Goal: Information Seeking & Learning: Learn about a topic

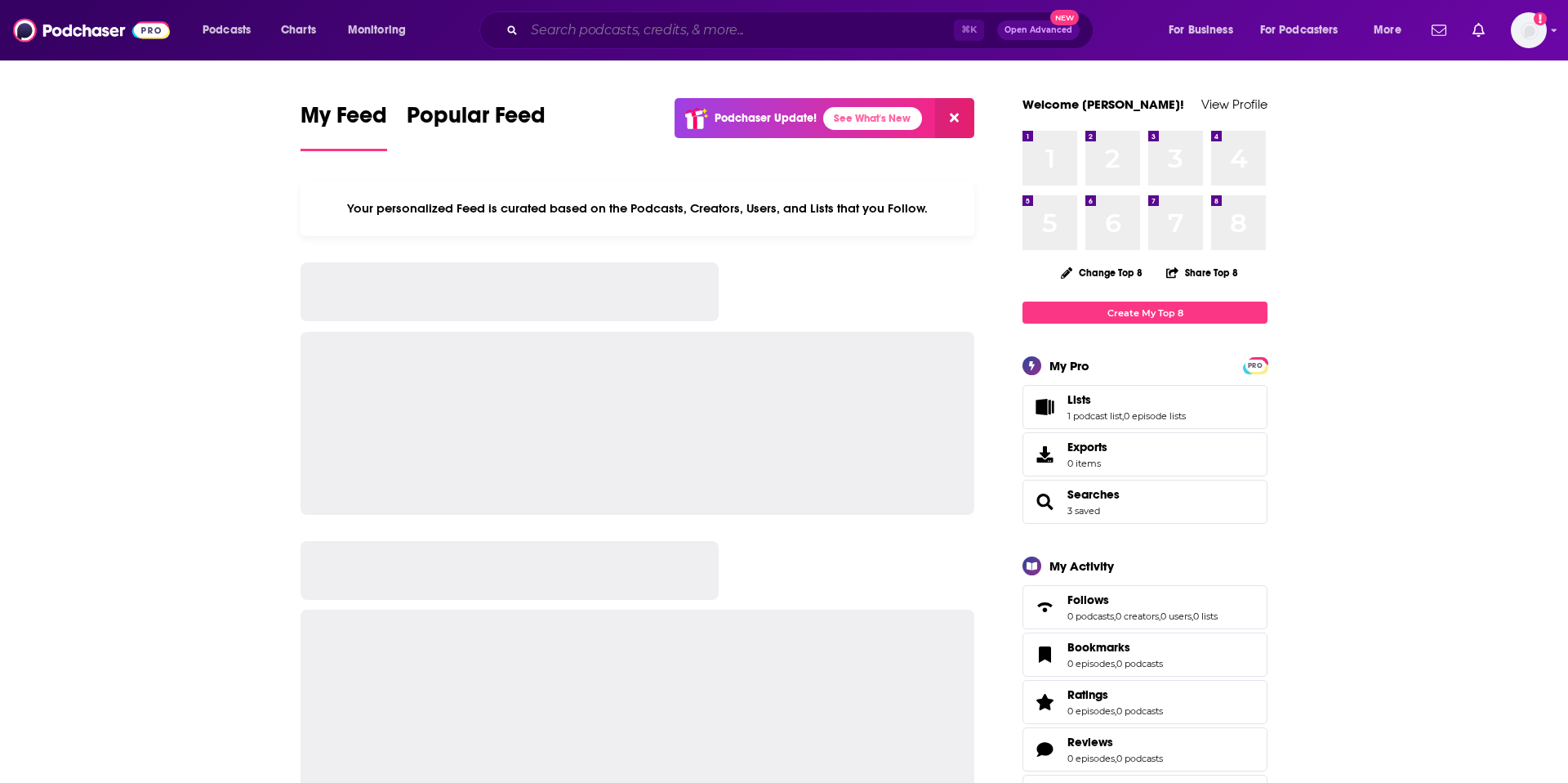
click at [728, 35] on input "Search podcasts, credits, & more..." at bounding box center [739, 31] width 430 height 26
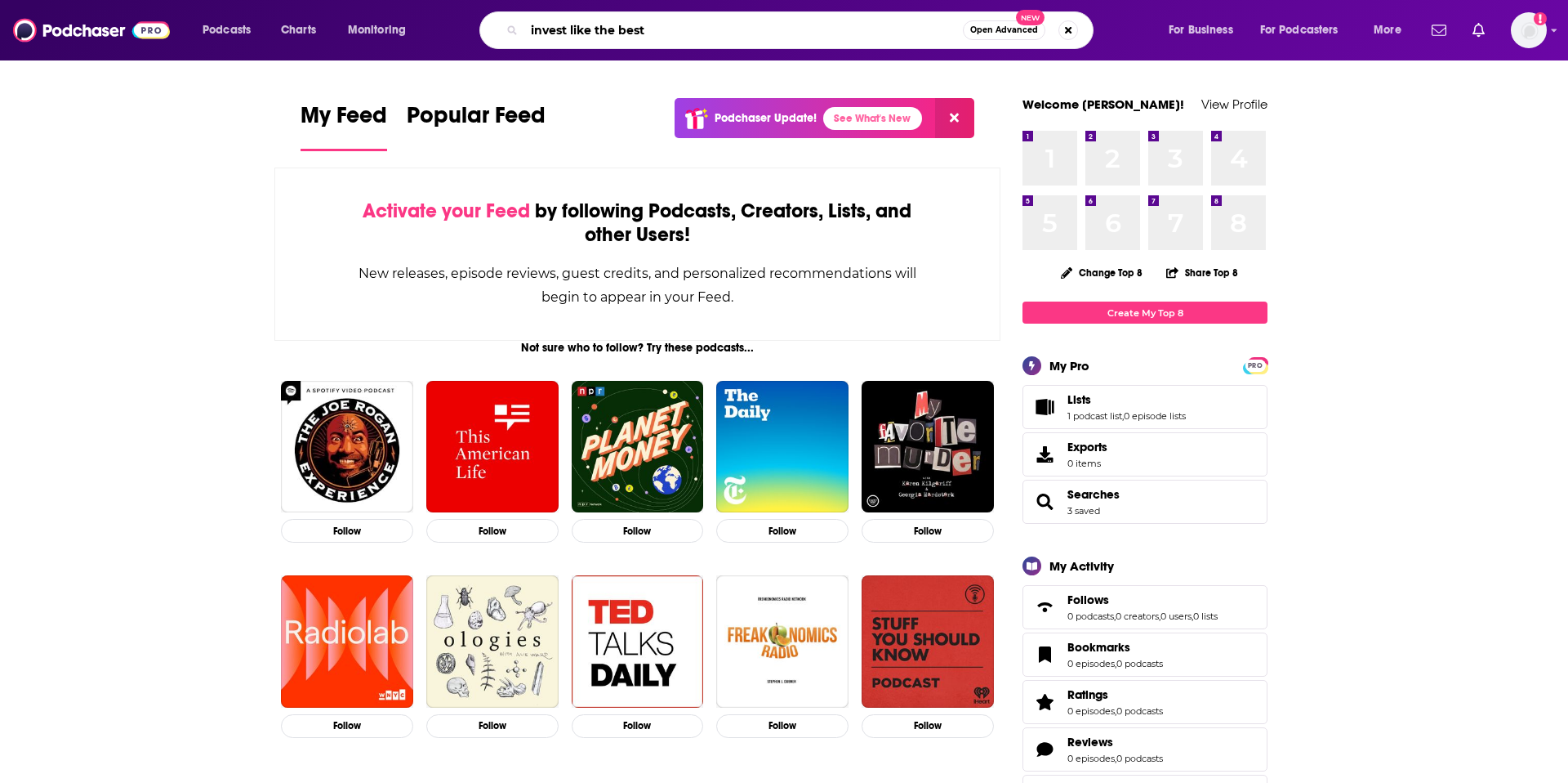
type input "invest like the best"
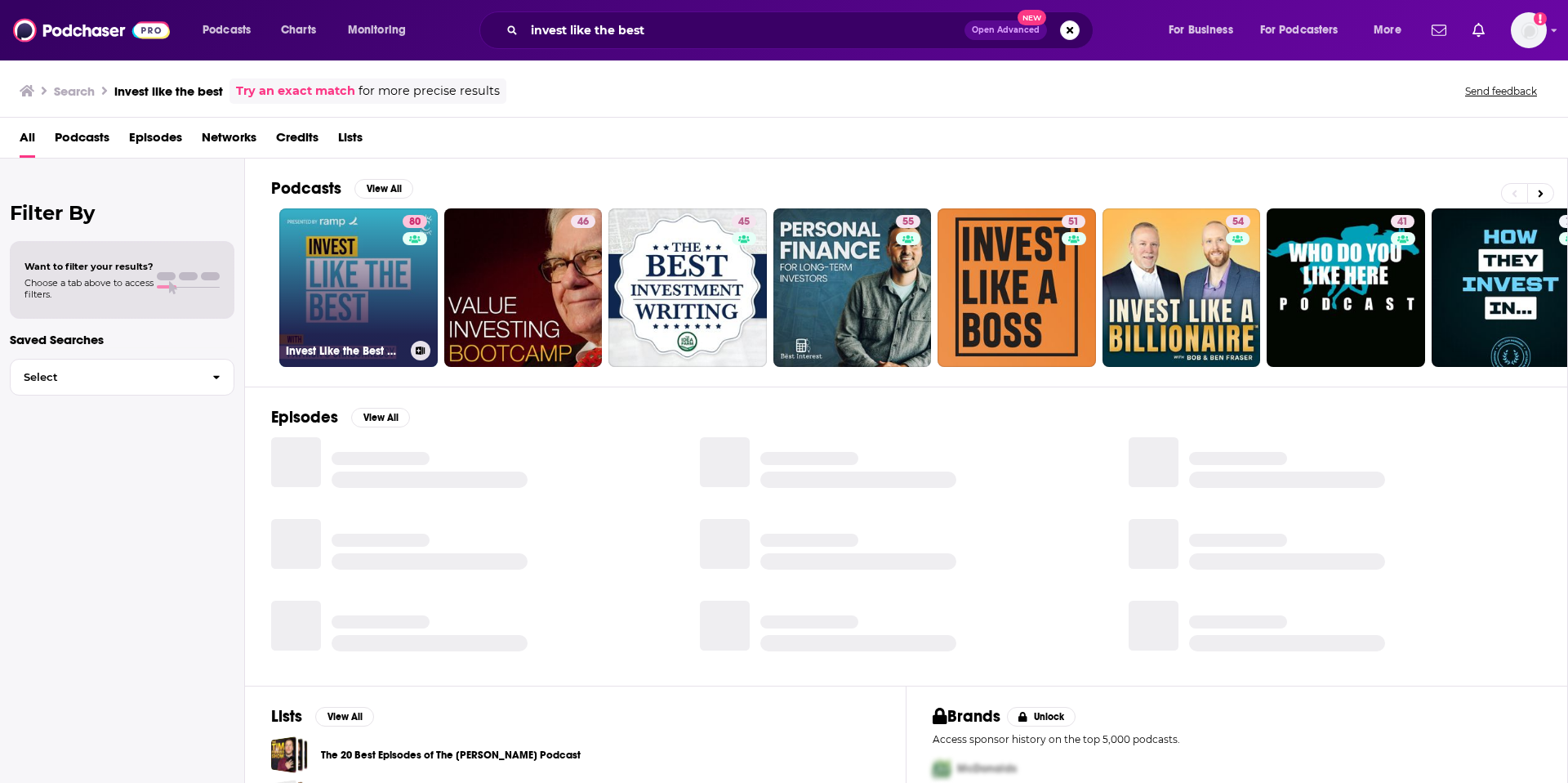
click at [365, 289] on link "80 Invest Like the Best with Patrick O'Shaughnessy" at bounding box center [359, 288] width 159 height 159
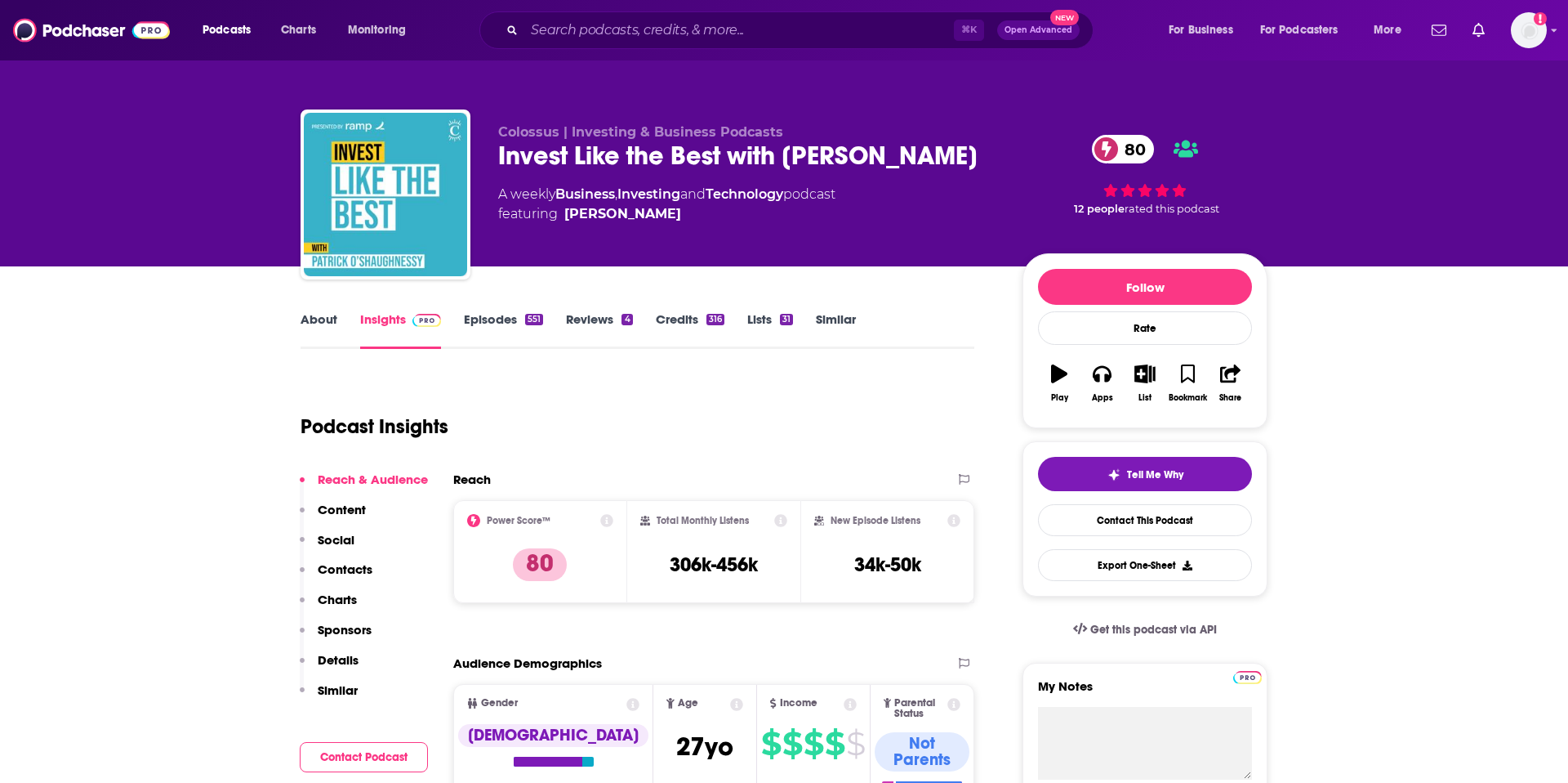
click at [315, 323] on link "About" at bounding box center [319, 330] width 36 height 37
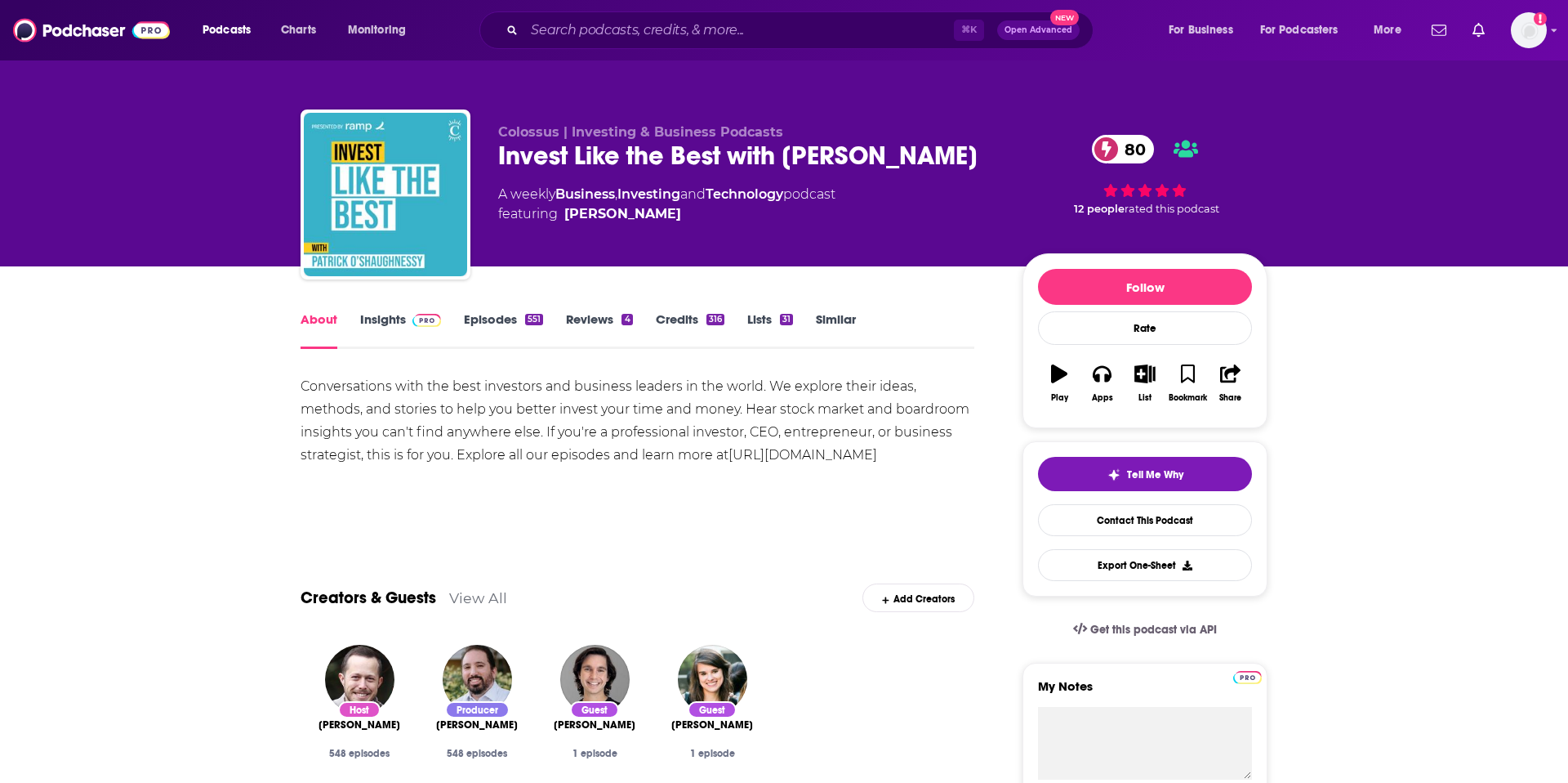
click at [502, 322] on link "Episodes 551" at bounding box center [503, 330] width 79 height 37
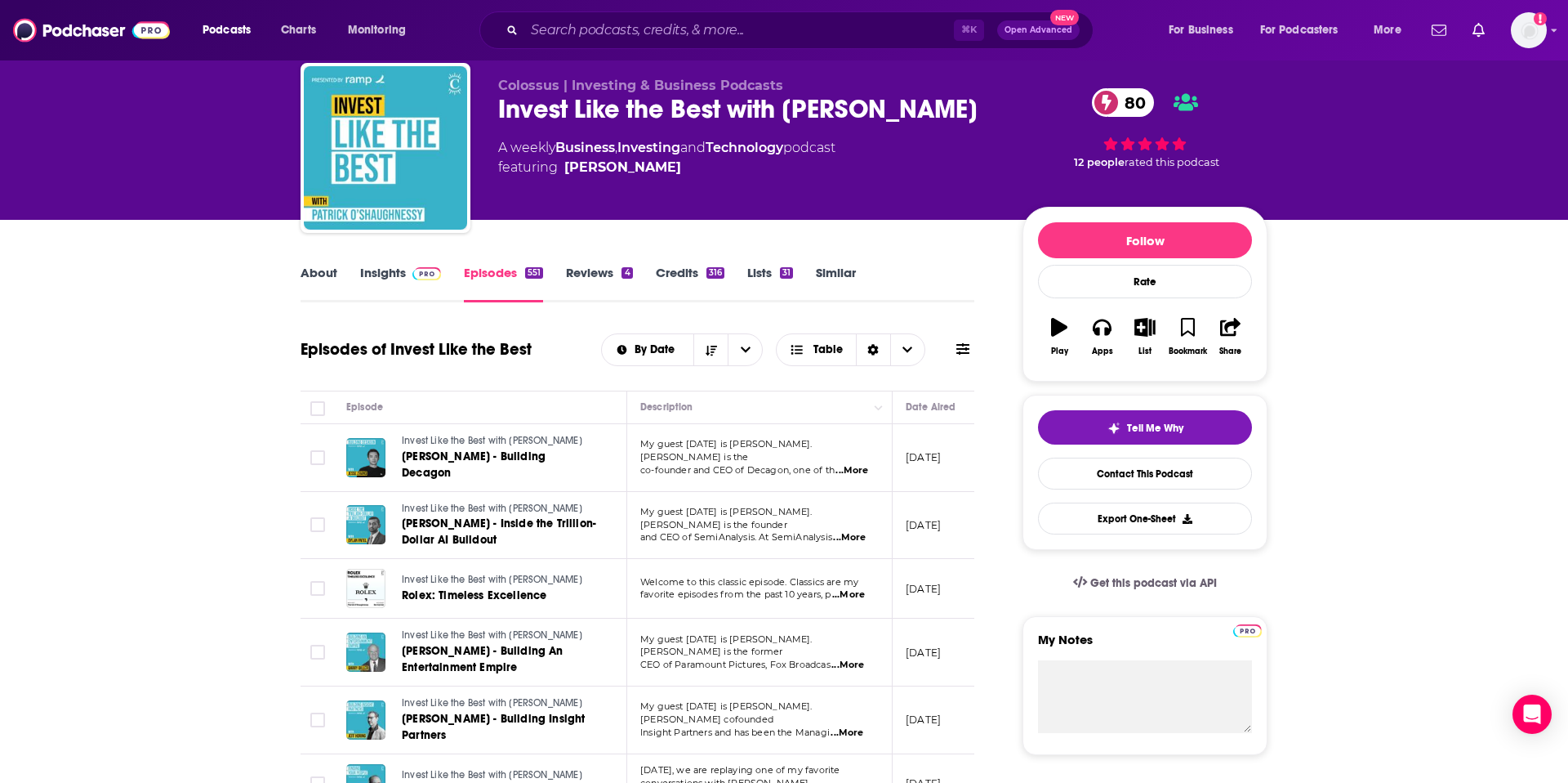
scroll to position [21, 0]
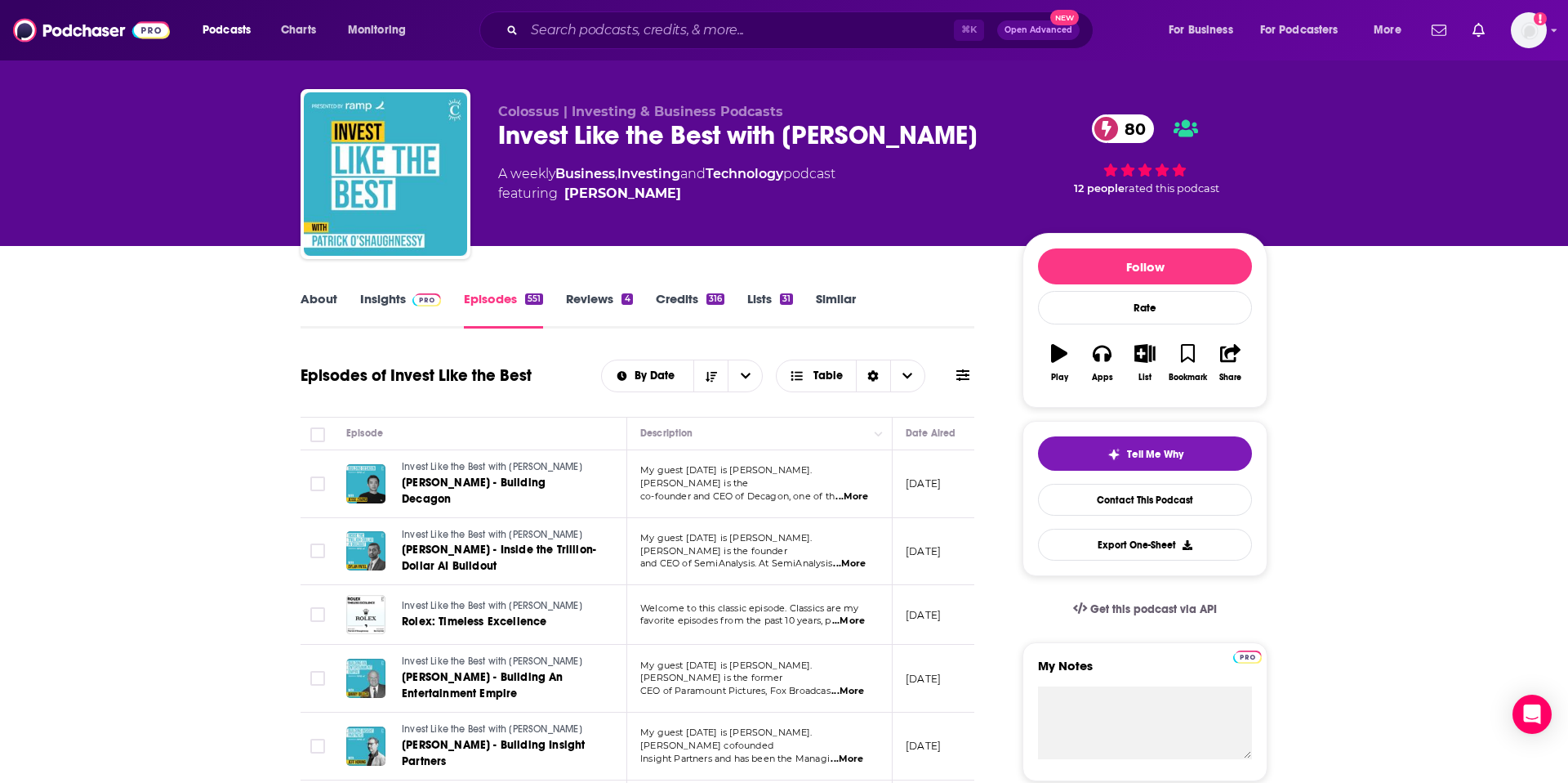
click at [858, 490] on span "...More" at bounding box center [852, 497] width 33 height 13
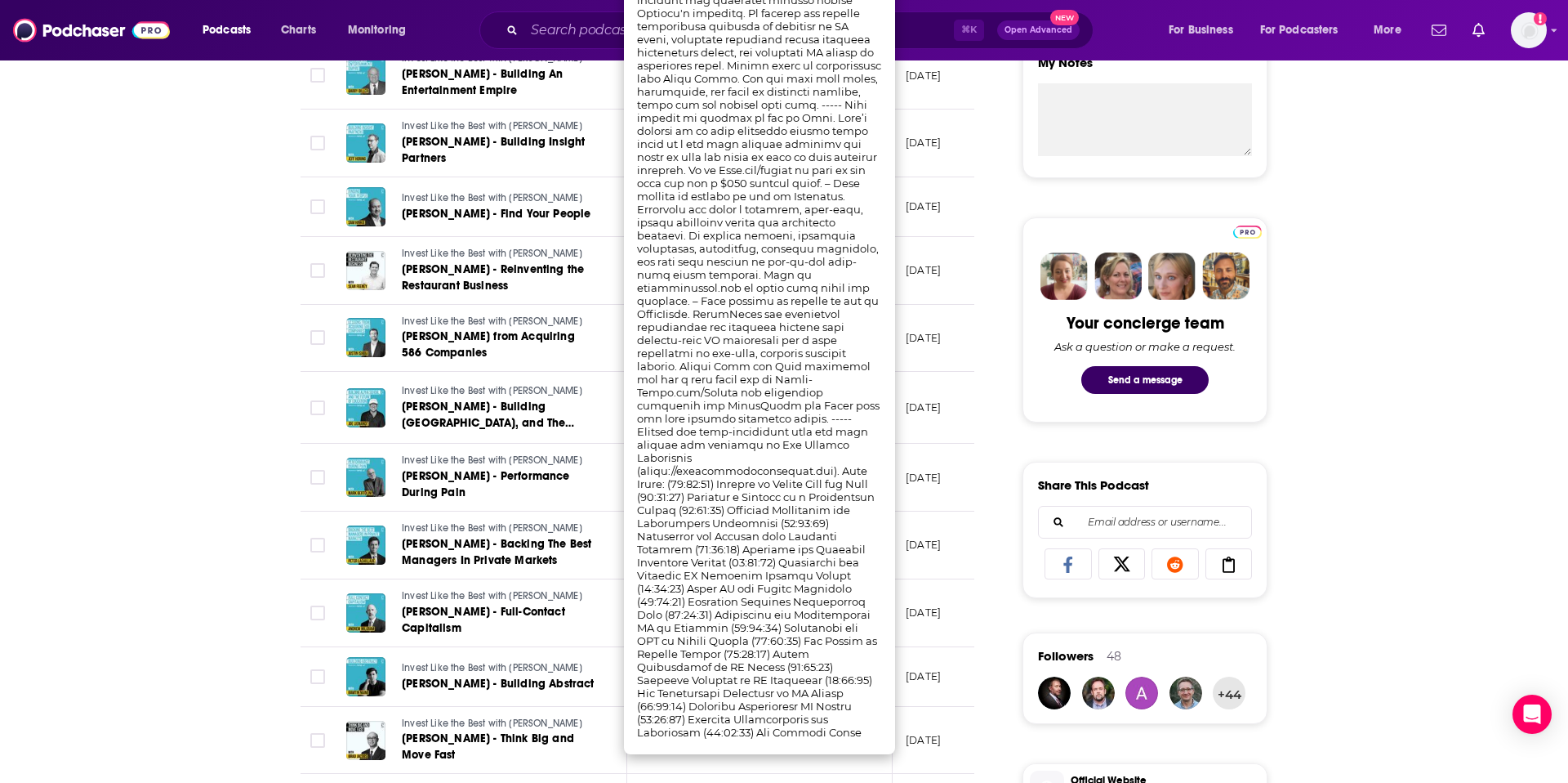
scroll to position [717, 0]
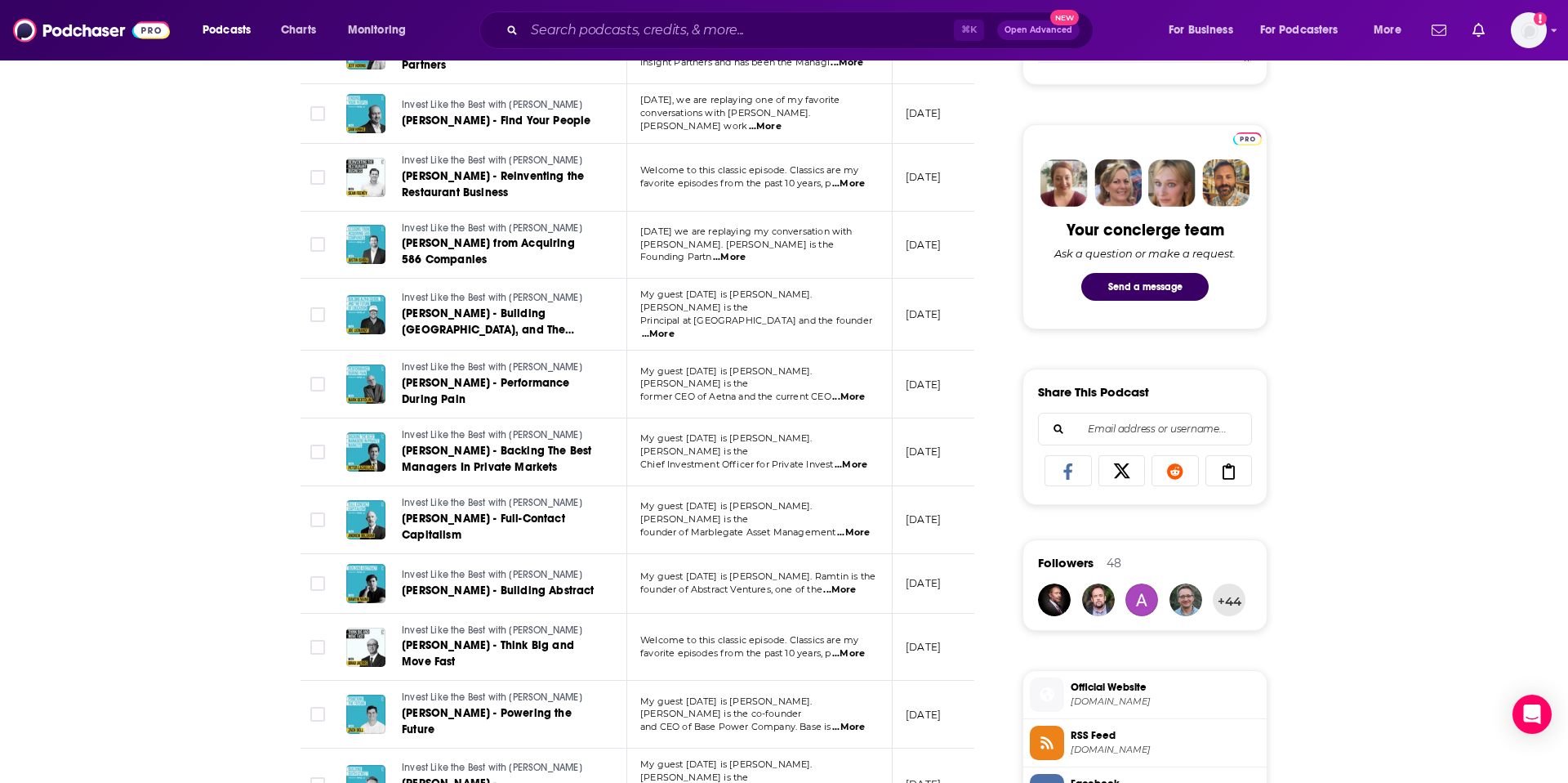
click at [1485, 500] on div "About Insights Episodes 551 Reviews 4 Credits 316 Lists 31 Similar Episodes of …" at bounding box center [784, 642] width 1568 height 2187
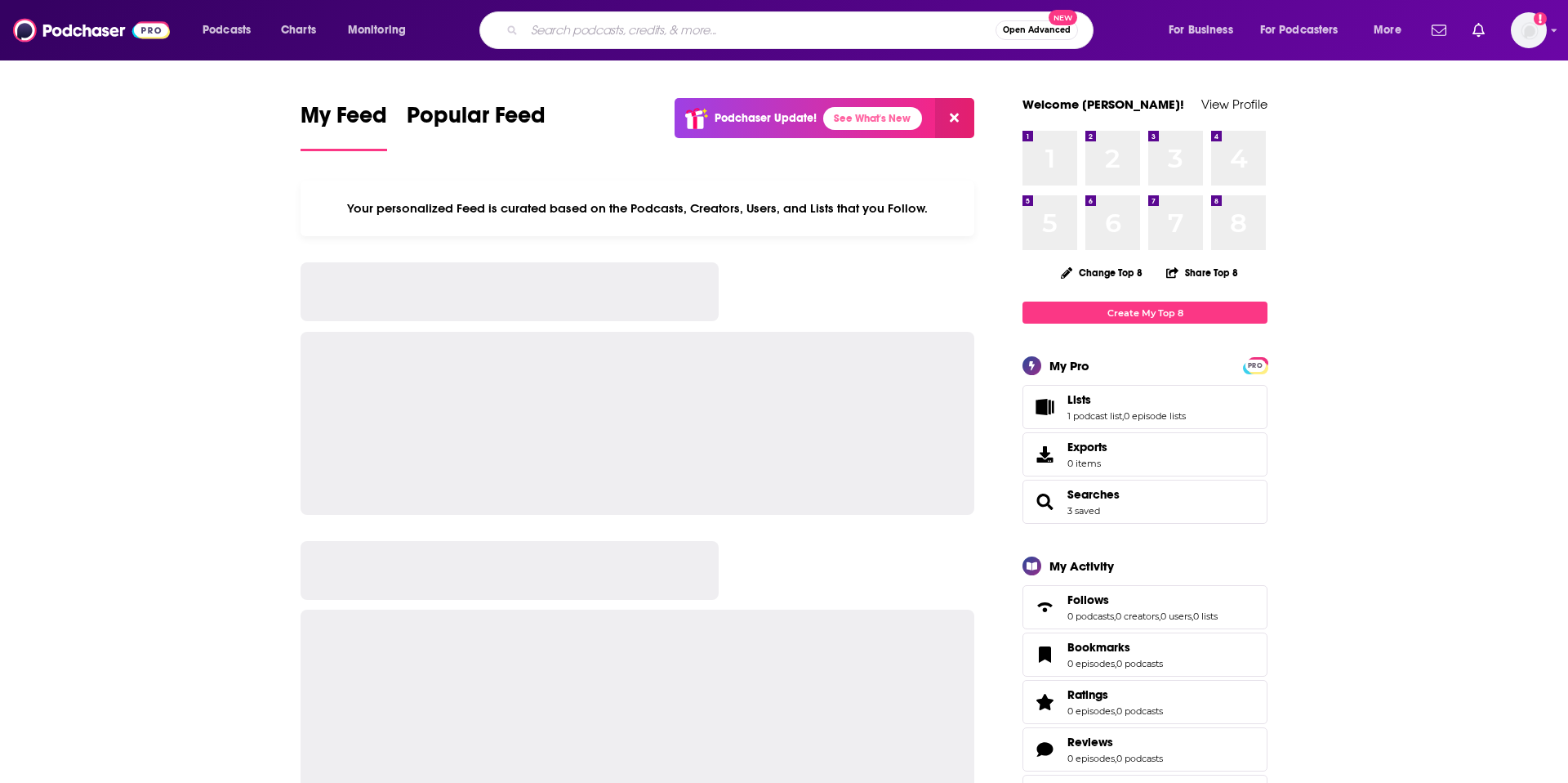
click at [716, 36] on input "Search podcasts, credits, & more..." at bounding box center [760, 31] width 471 height 26
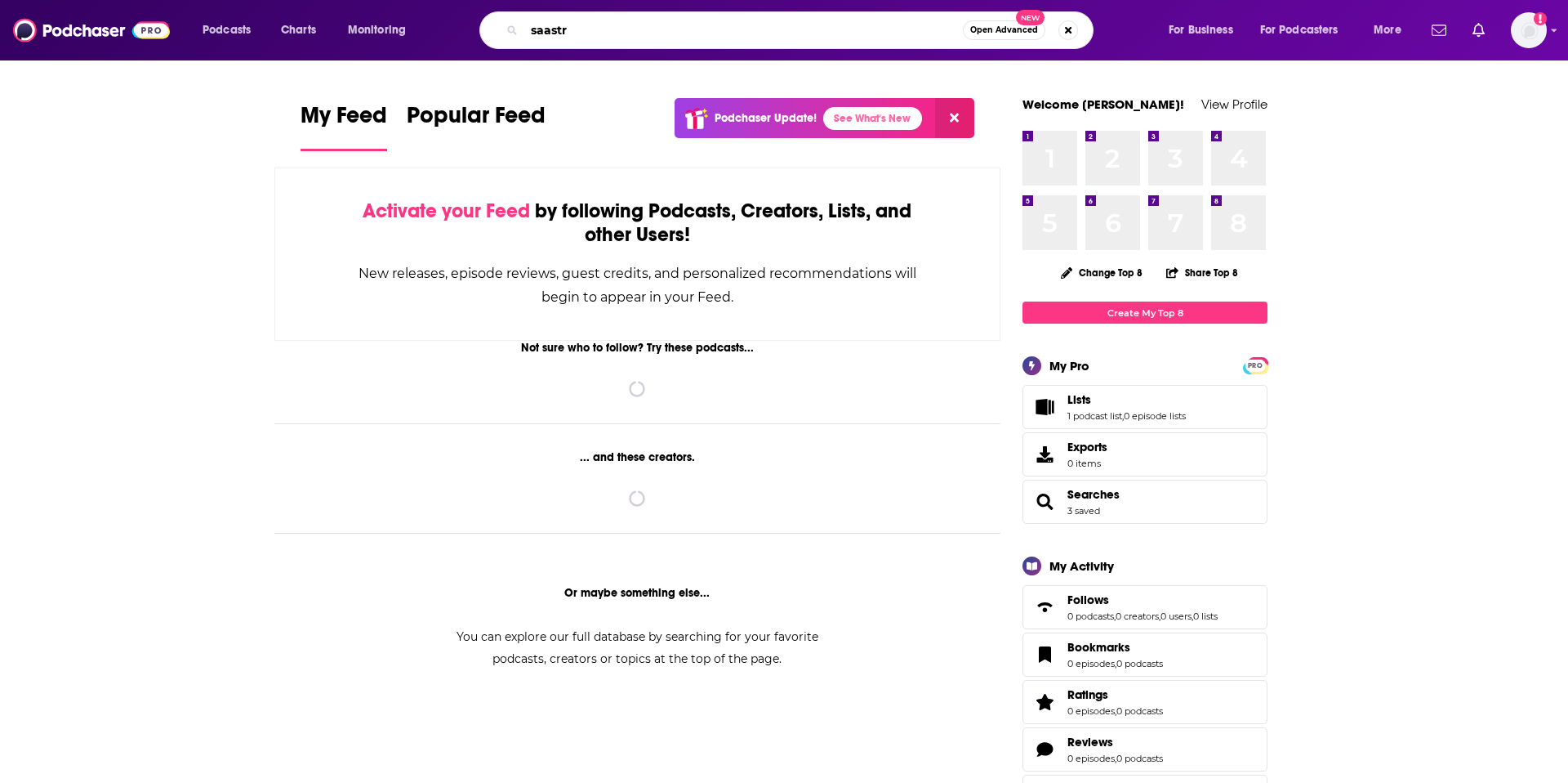
type input "saastr"
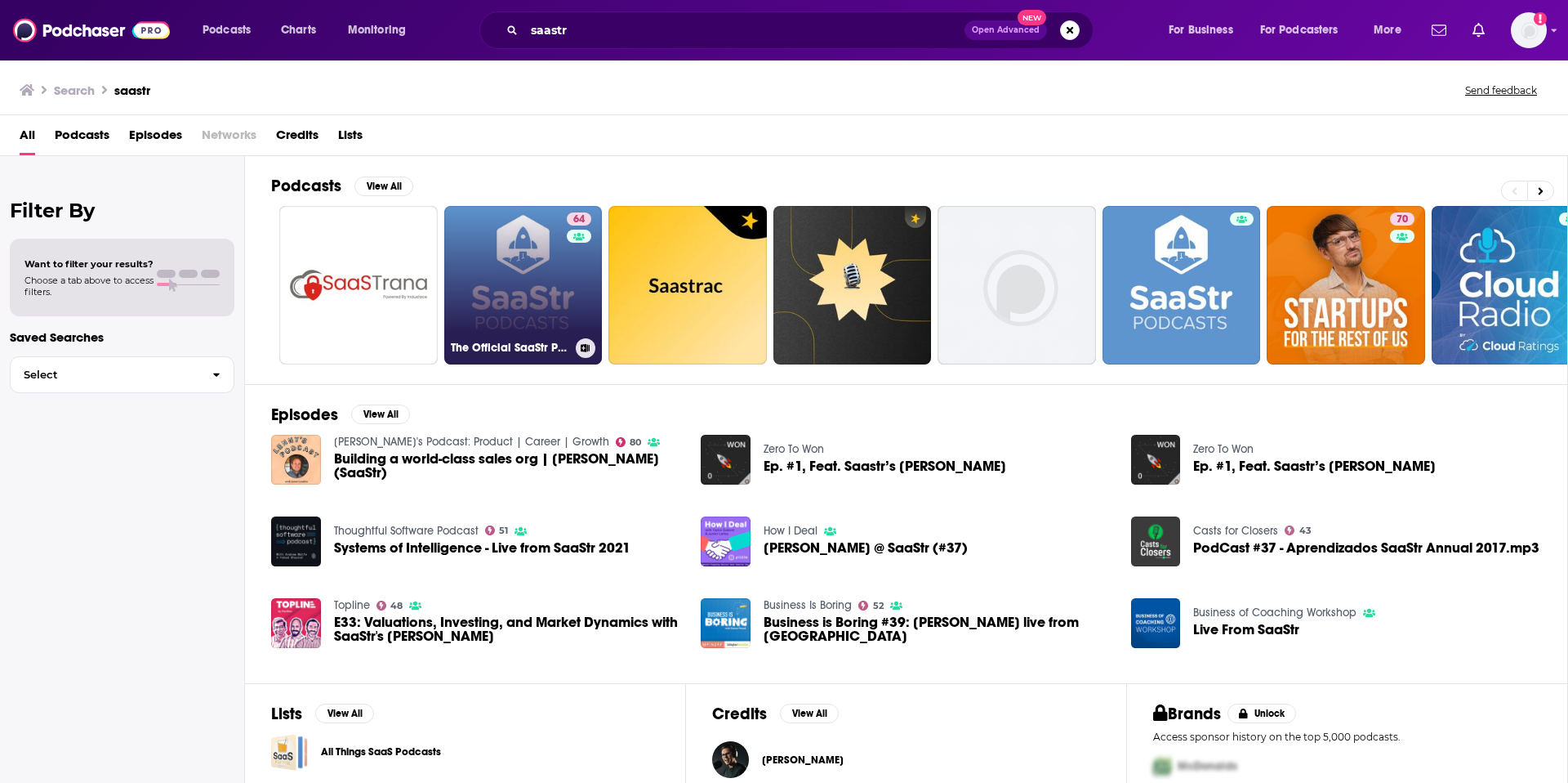
click at [521, 281] on link "64 The Official SaaStr Podcast: SaaS | Founders | Investors" at bounding box center [524, 285] width 159 height 159
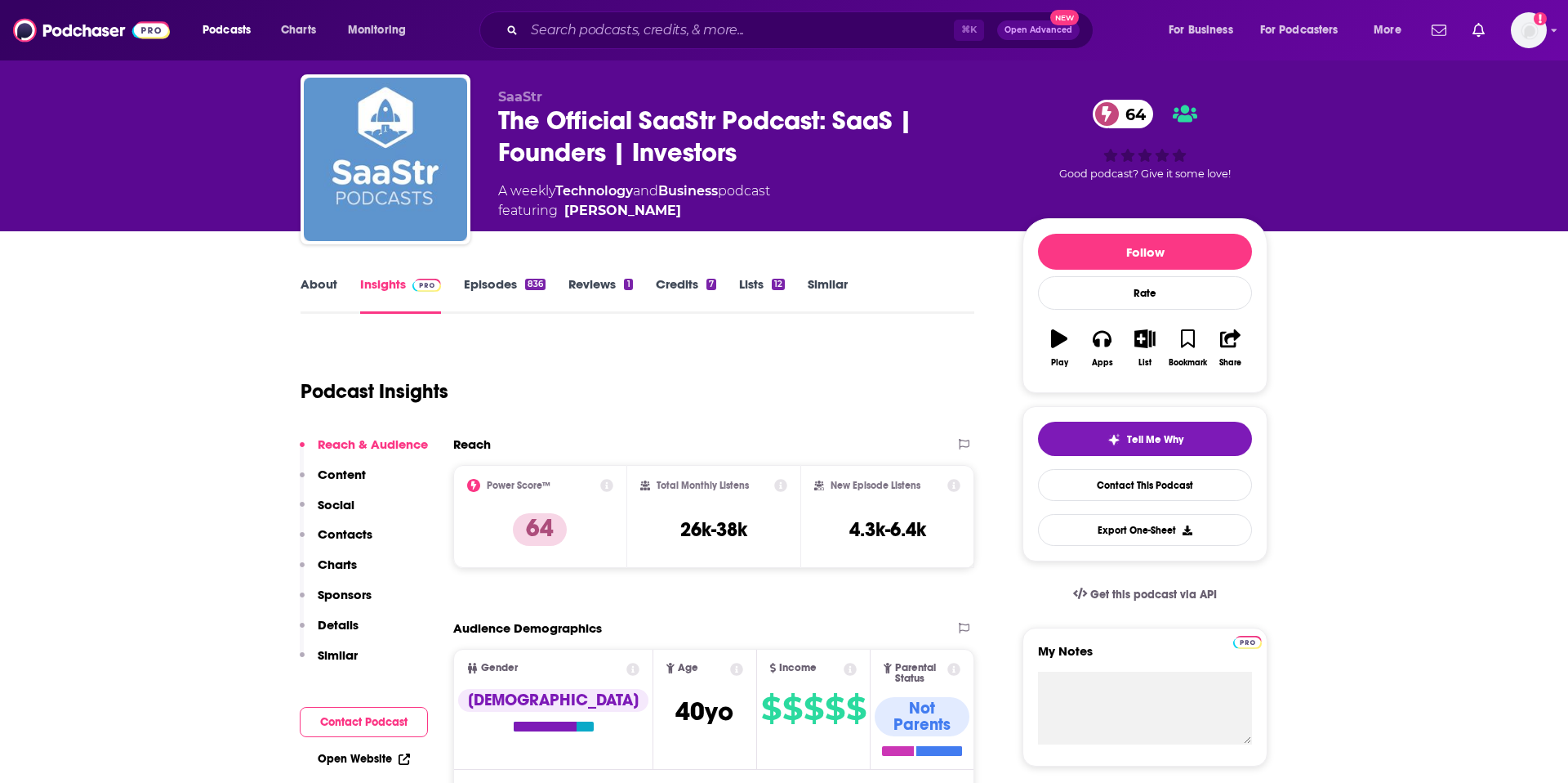
scroll to position [36, 0]
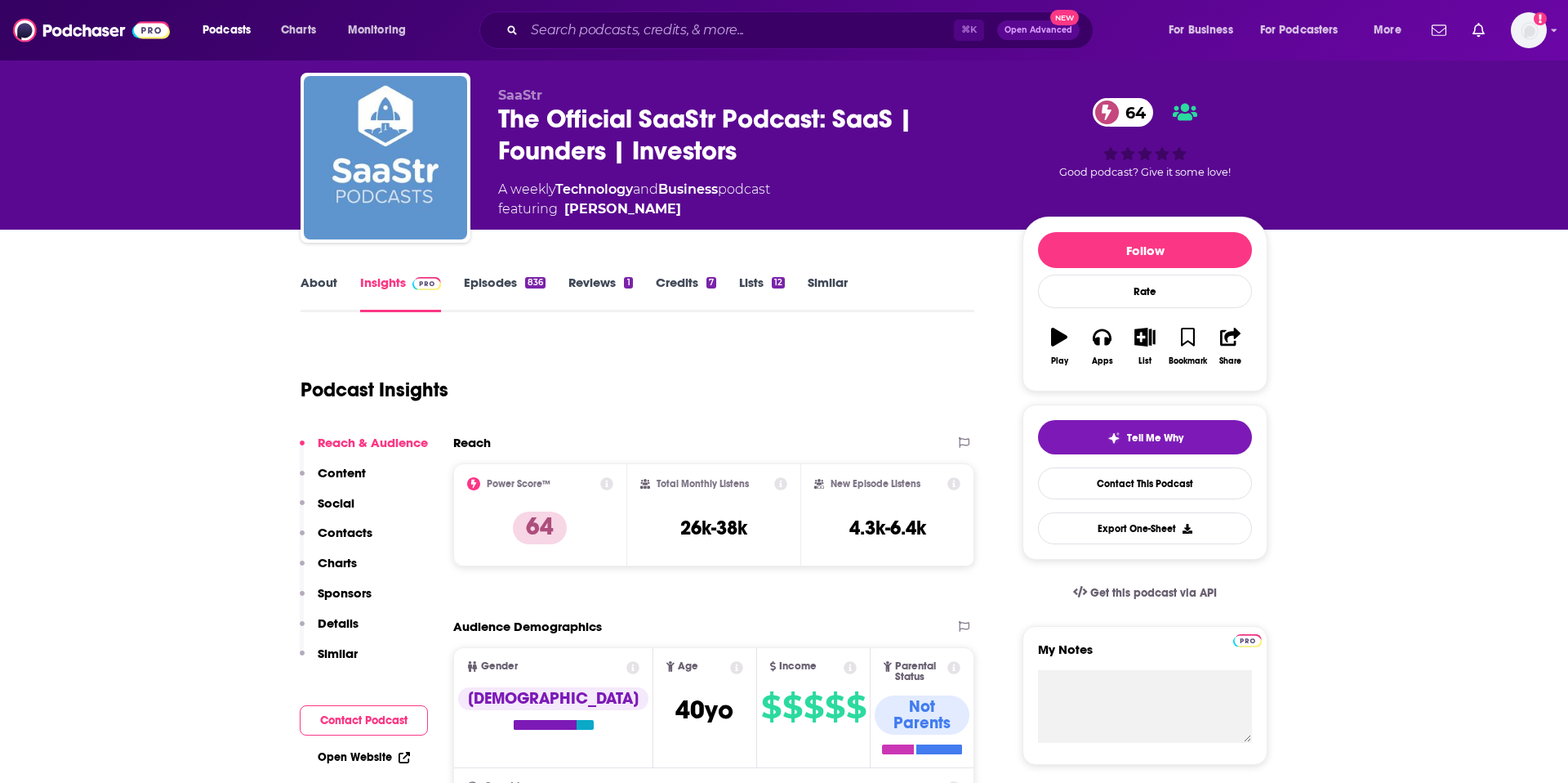
click at [488, 279] on link "Episodes 836" at bounding box center [504, 293] width 82 height 37
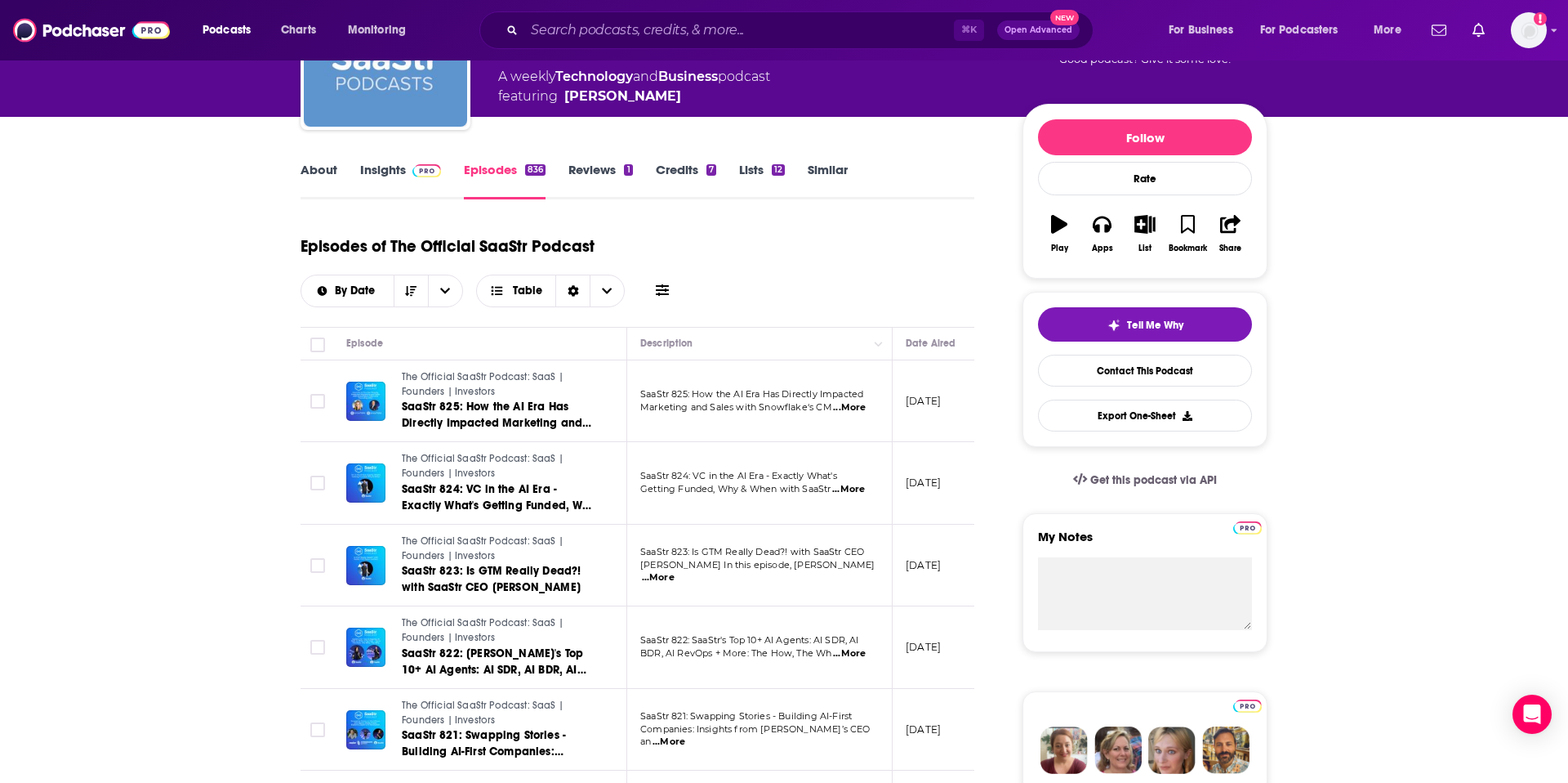
scroll to position [155, 0]
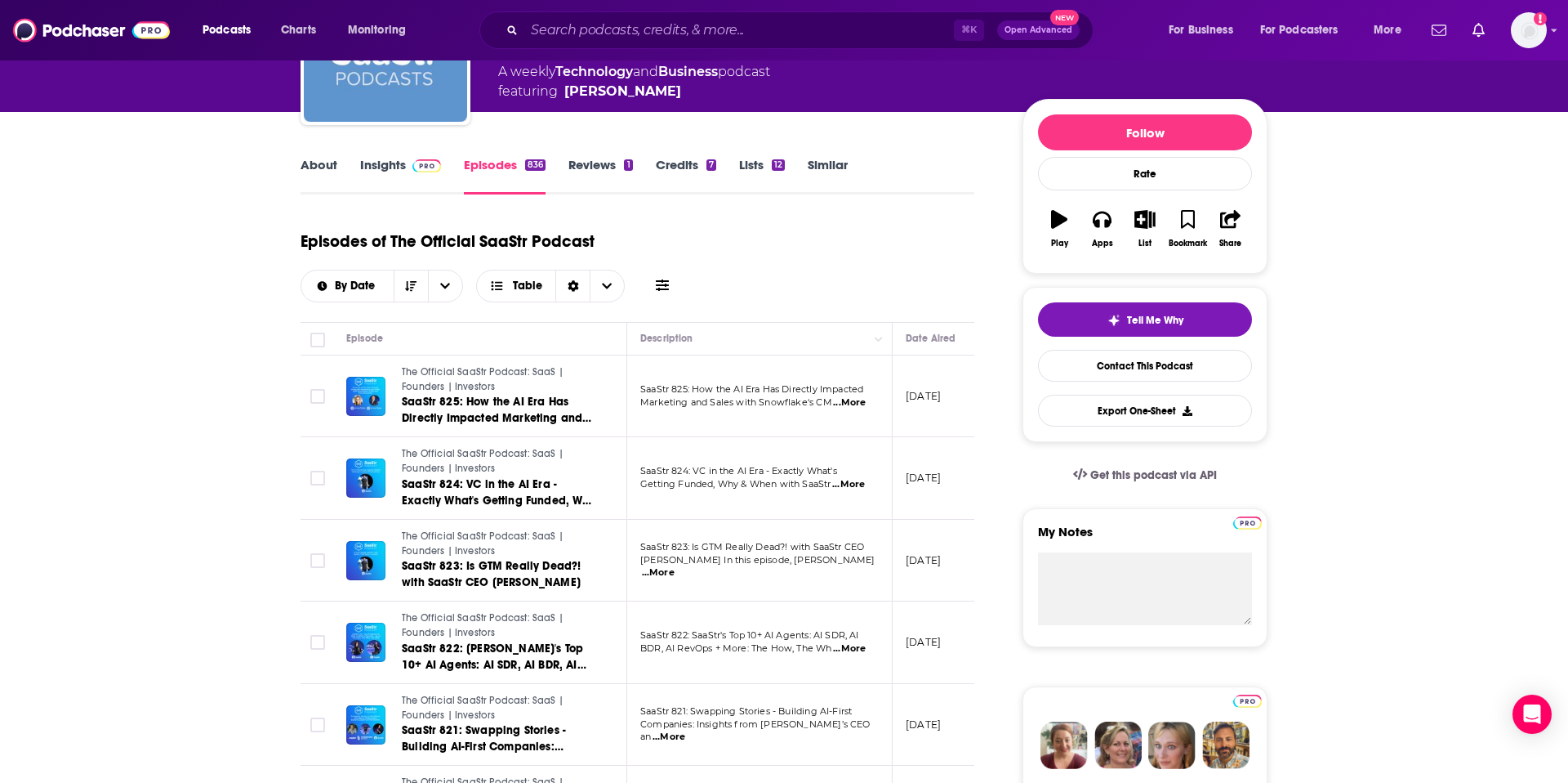
click at [862, 478] on span "...More" at bounding box center [849, 485] width 33 height 13
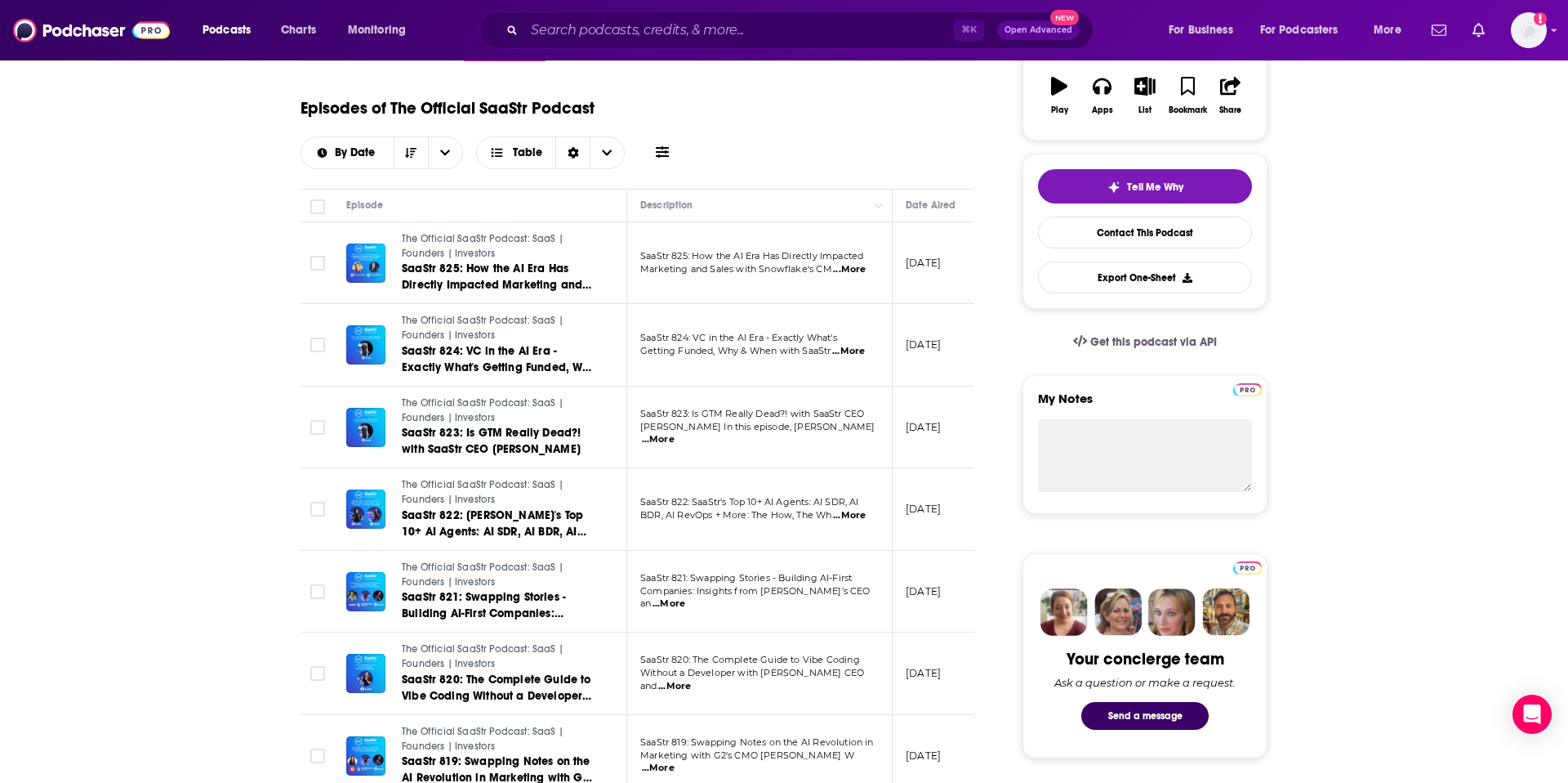
scroll to position [272, 0]
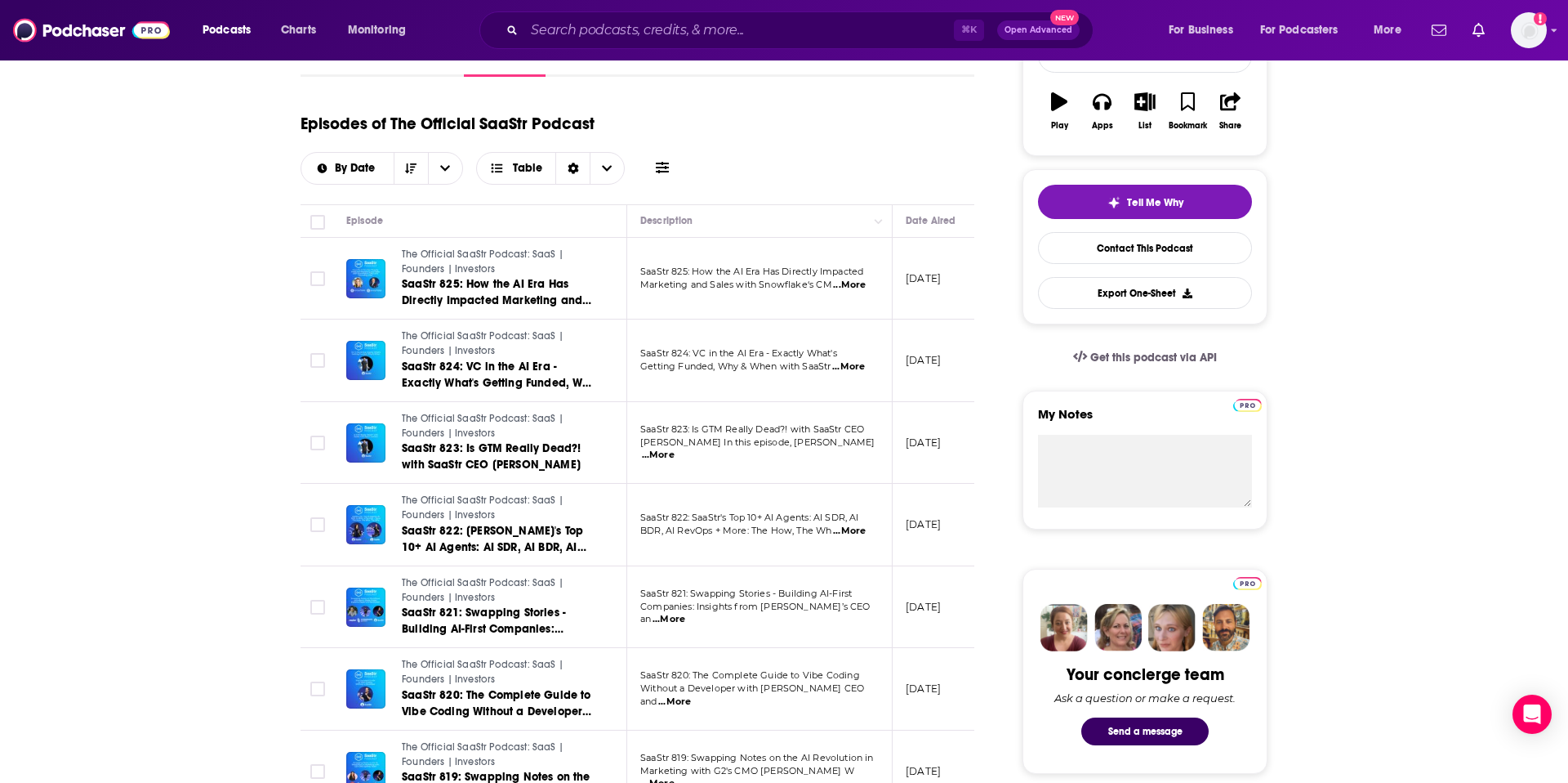
click at [846, 524] on span "...More" at bounding box center [850, 531] width 33 height 13
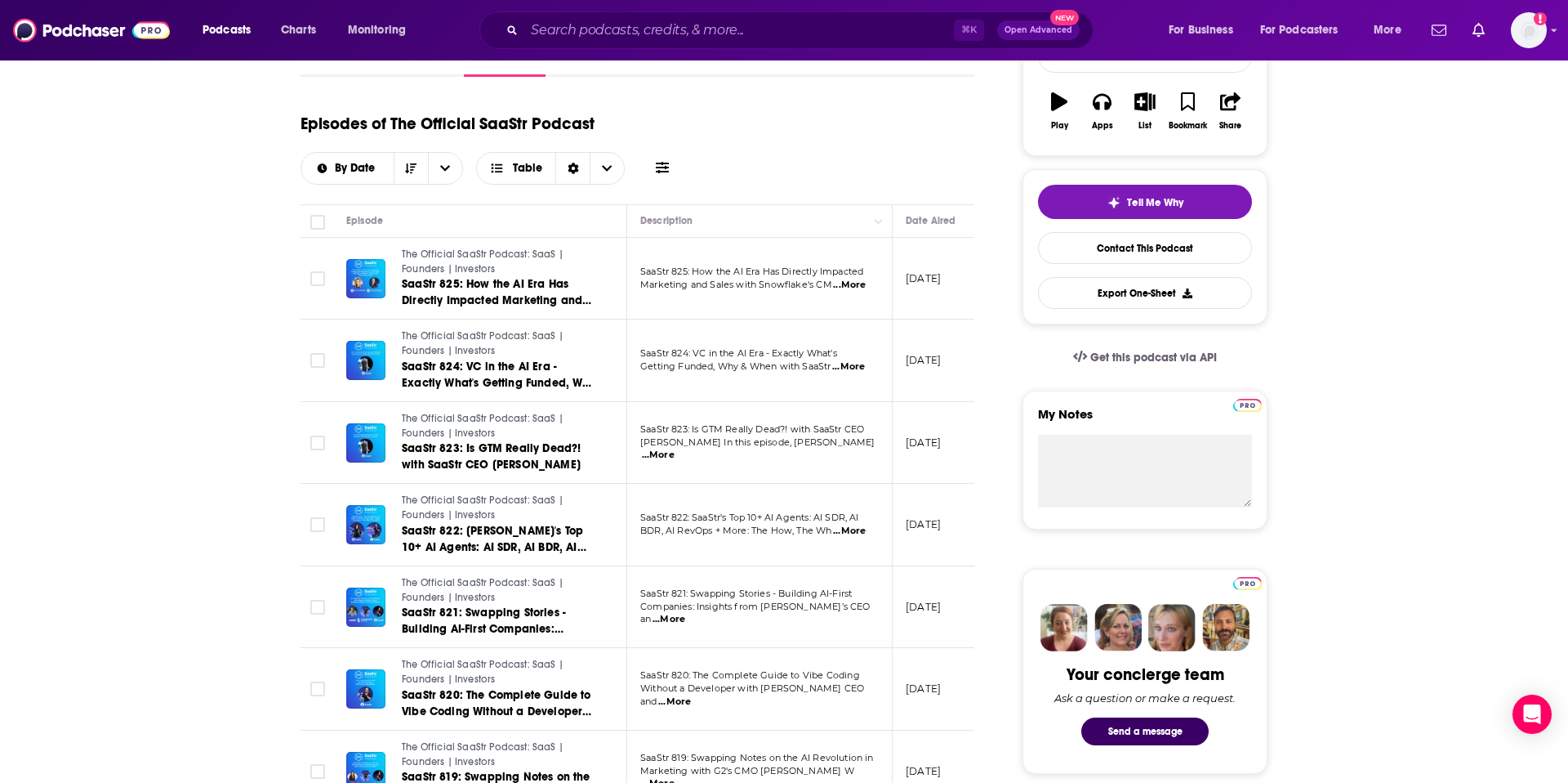
scroll to position [282, 0]
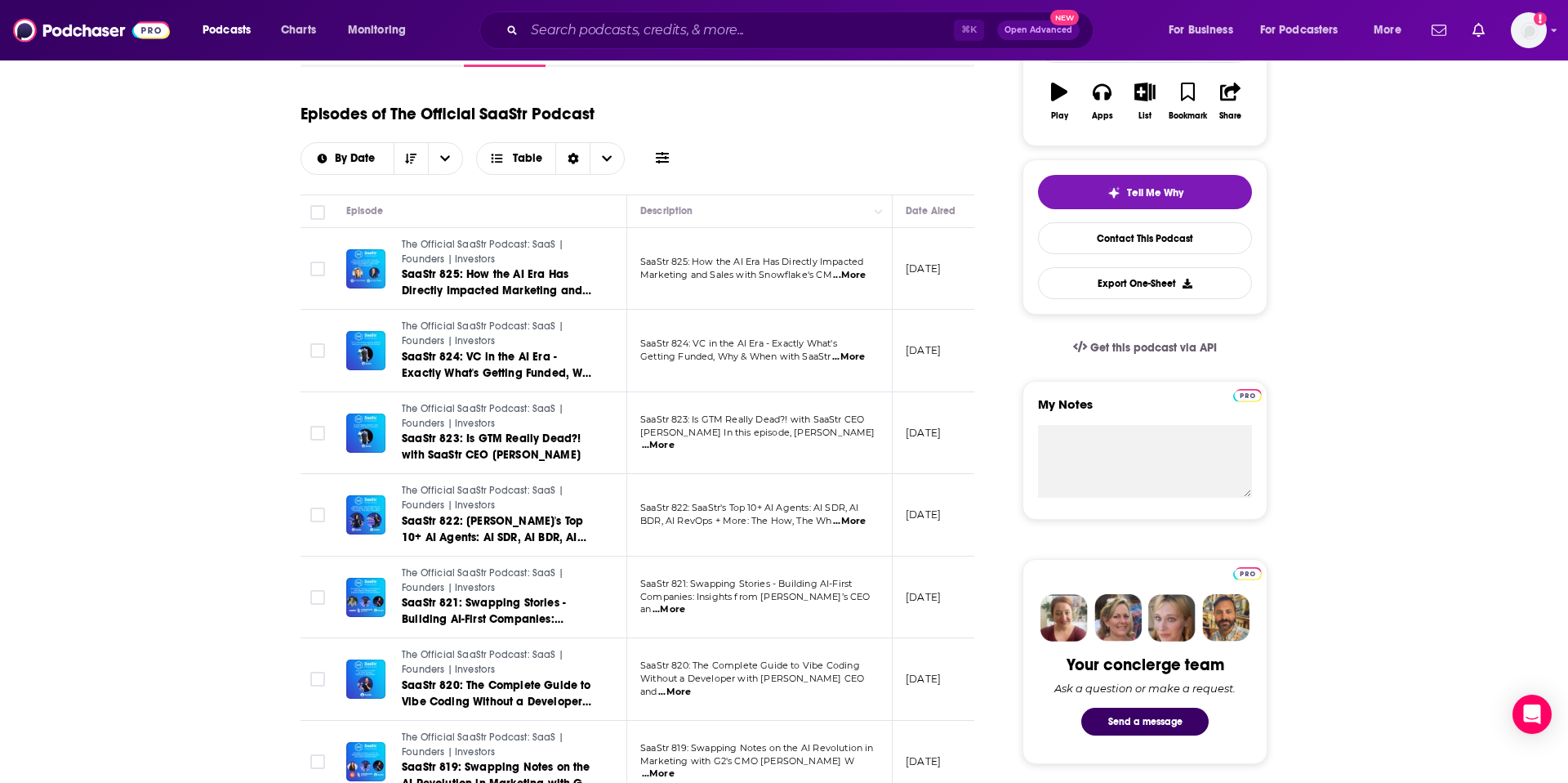
click at [685, 603] on span "...More" at bounding box center [670, 609] width 33 height 13
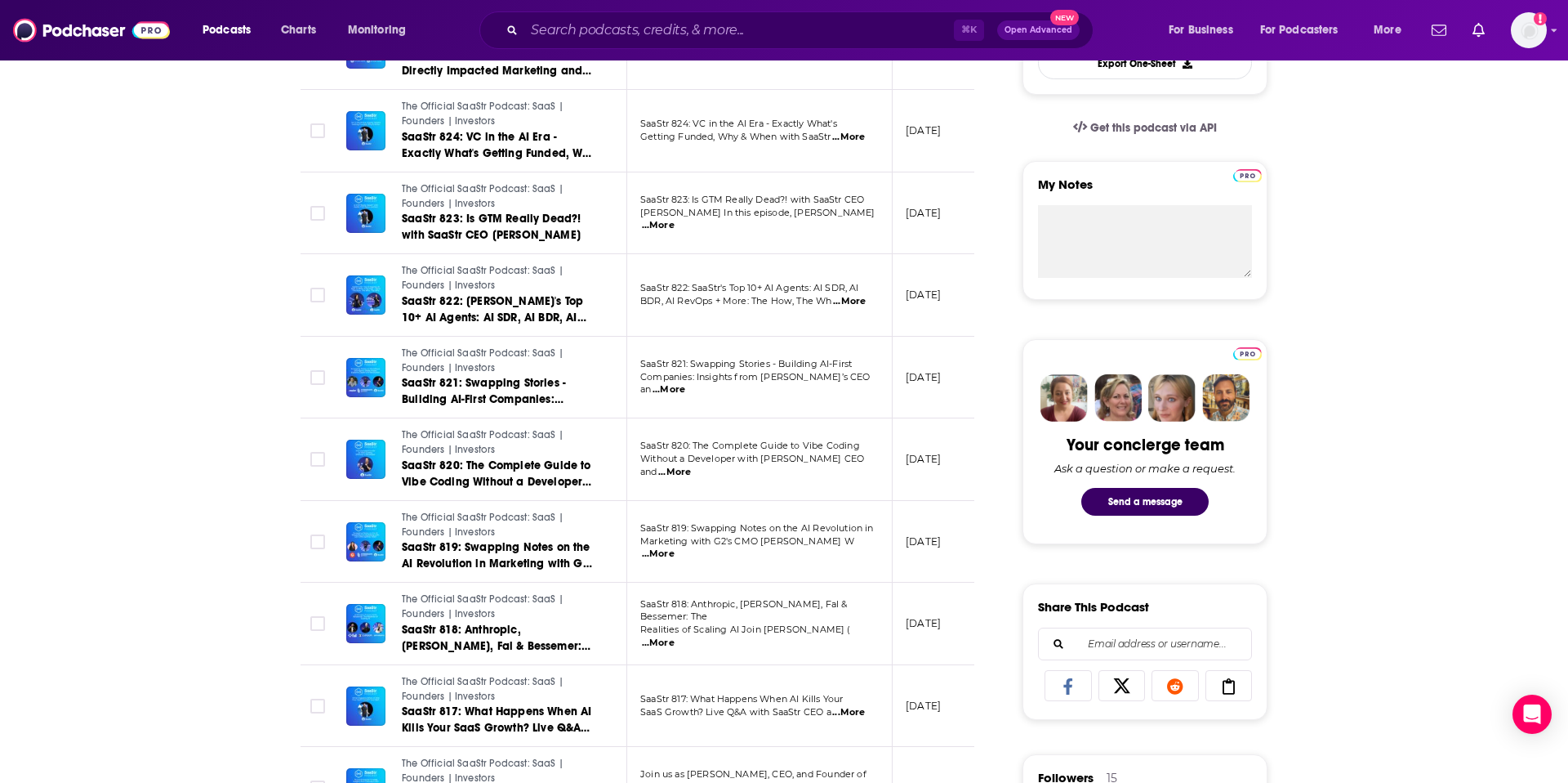
scroll to position [509, 0]
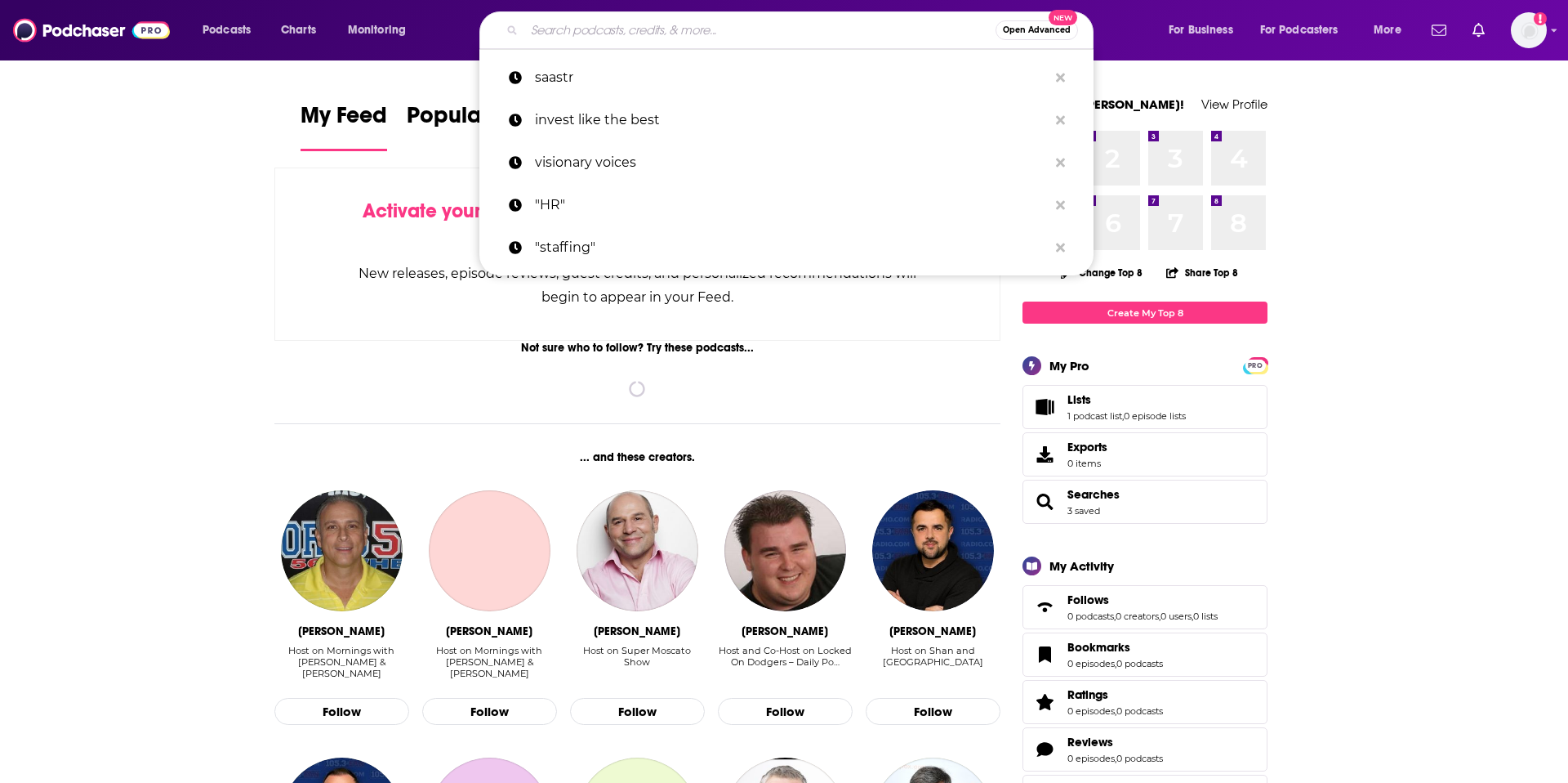
click at [674, 21] on input "Search podcasts, credits, & more..." at bounding box center [760, 31] width 471 height 26
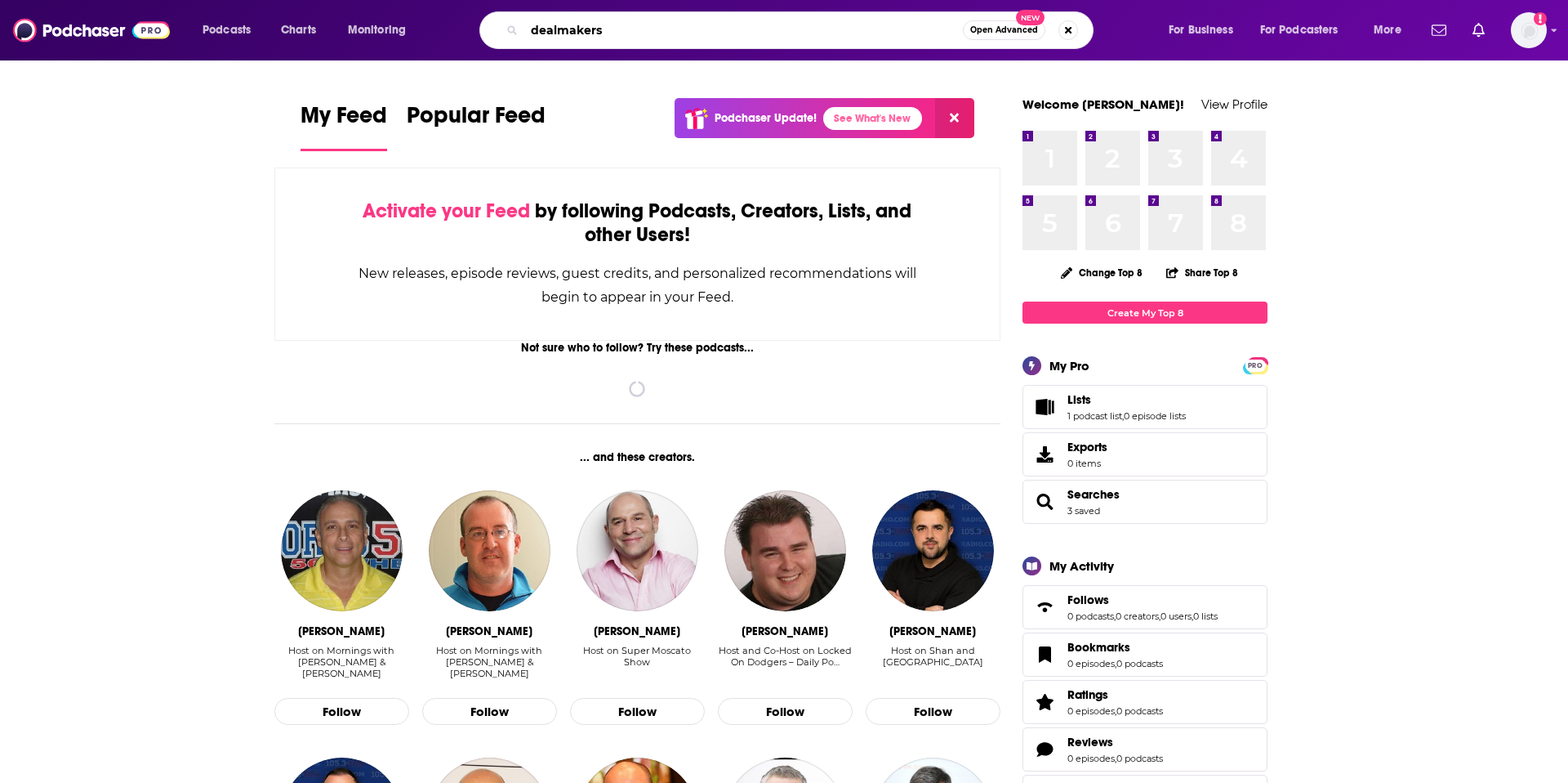
type input "dealmakers"
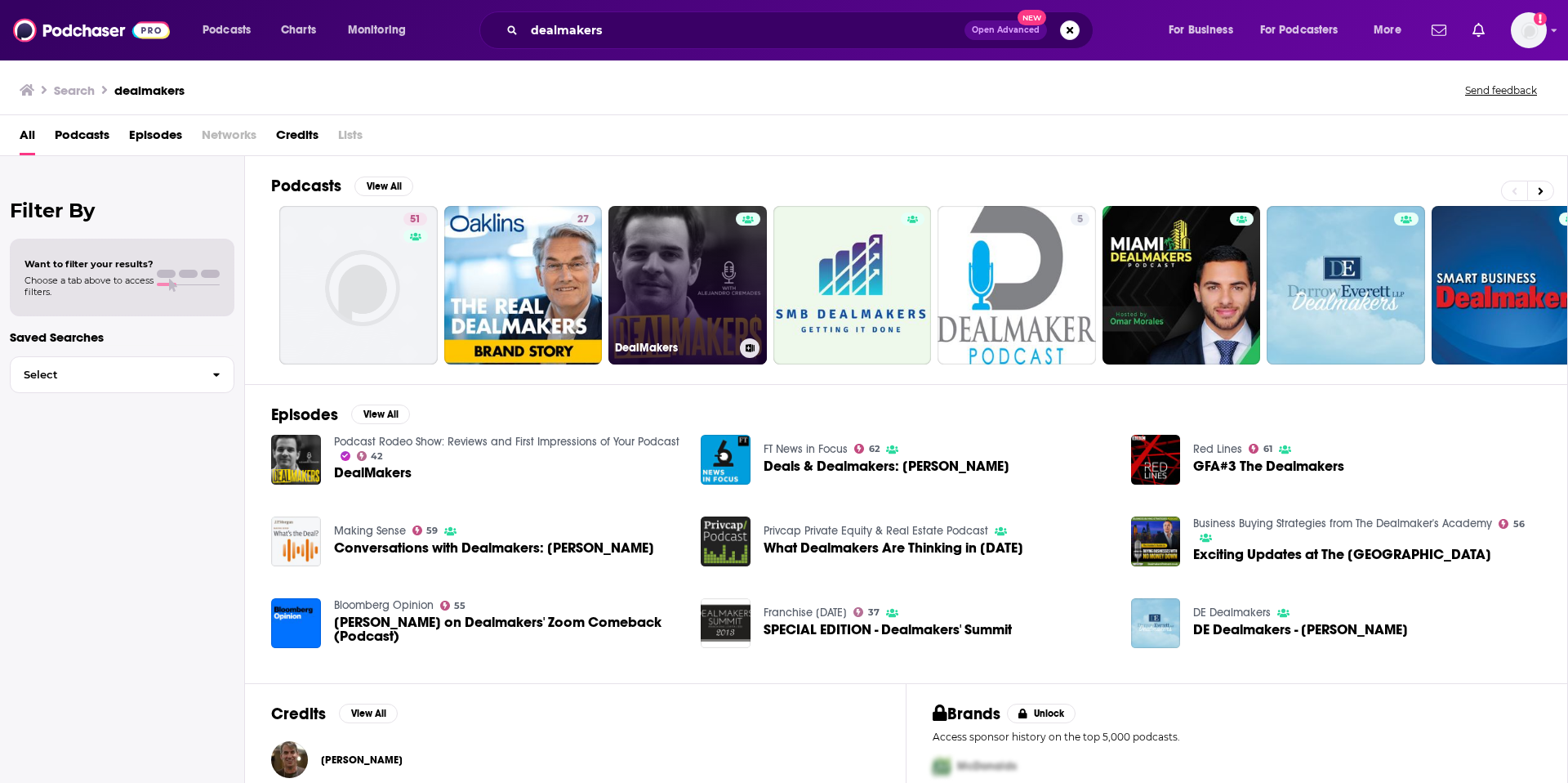
click at [706, 278] on link "DealMakers" at bounding box center [688, 285] width 159 height 159
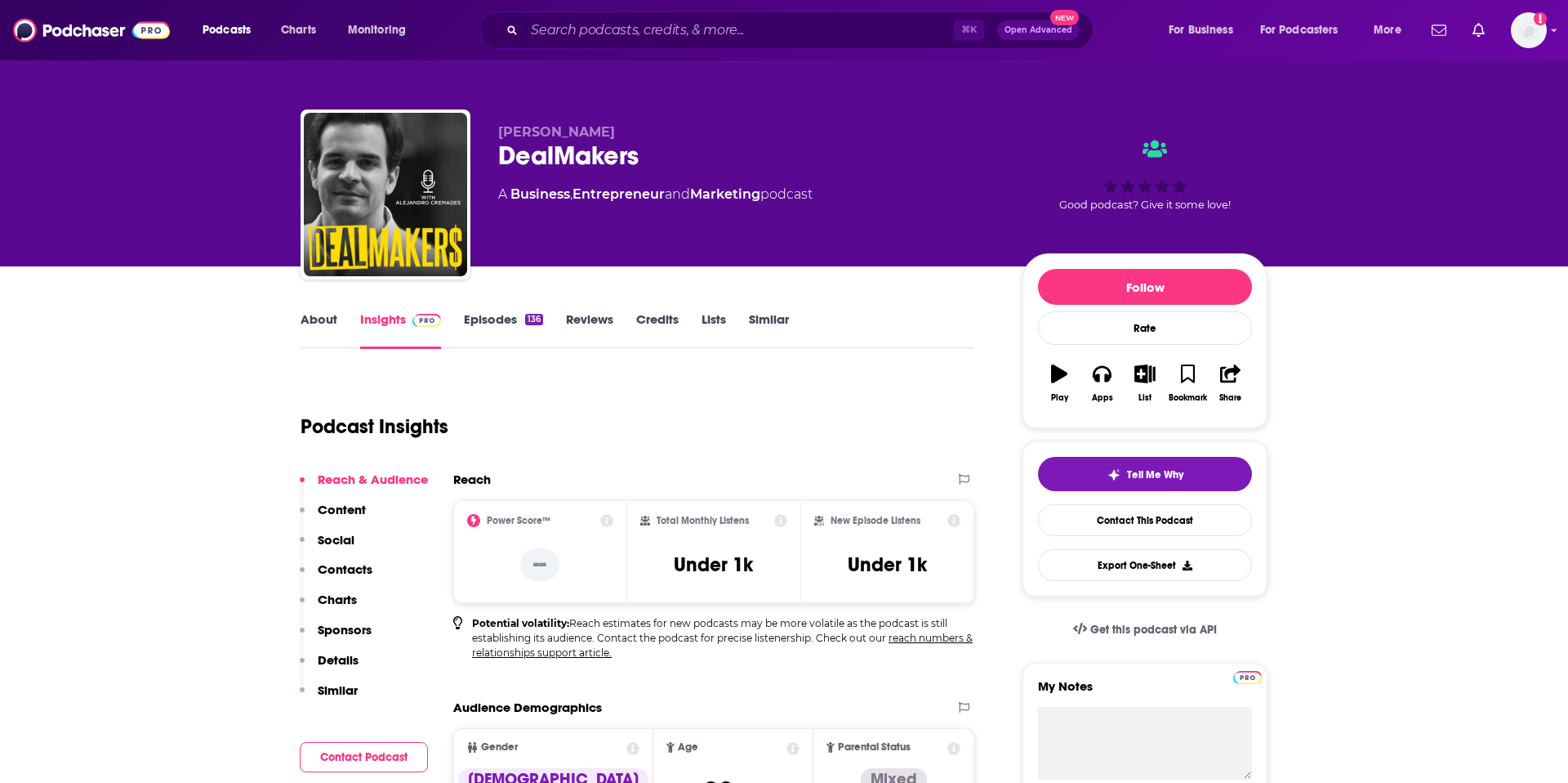
click at [306, 322] on link "About" at bounding box center [319, 330] width 36 height 37
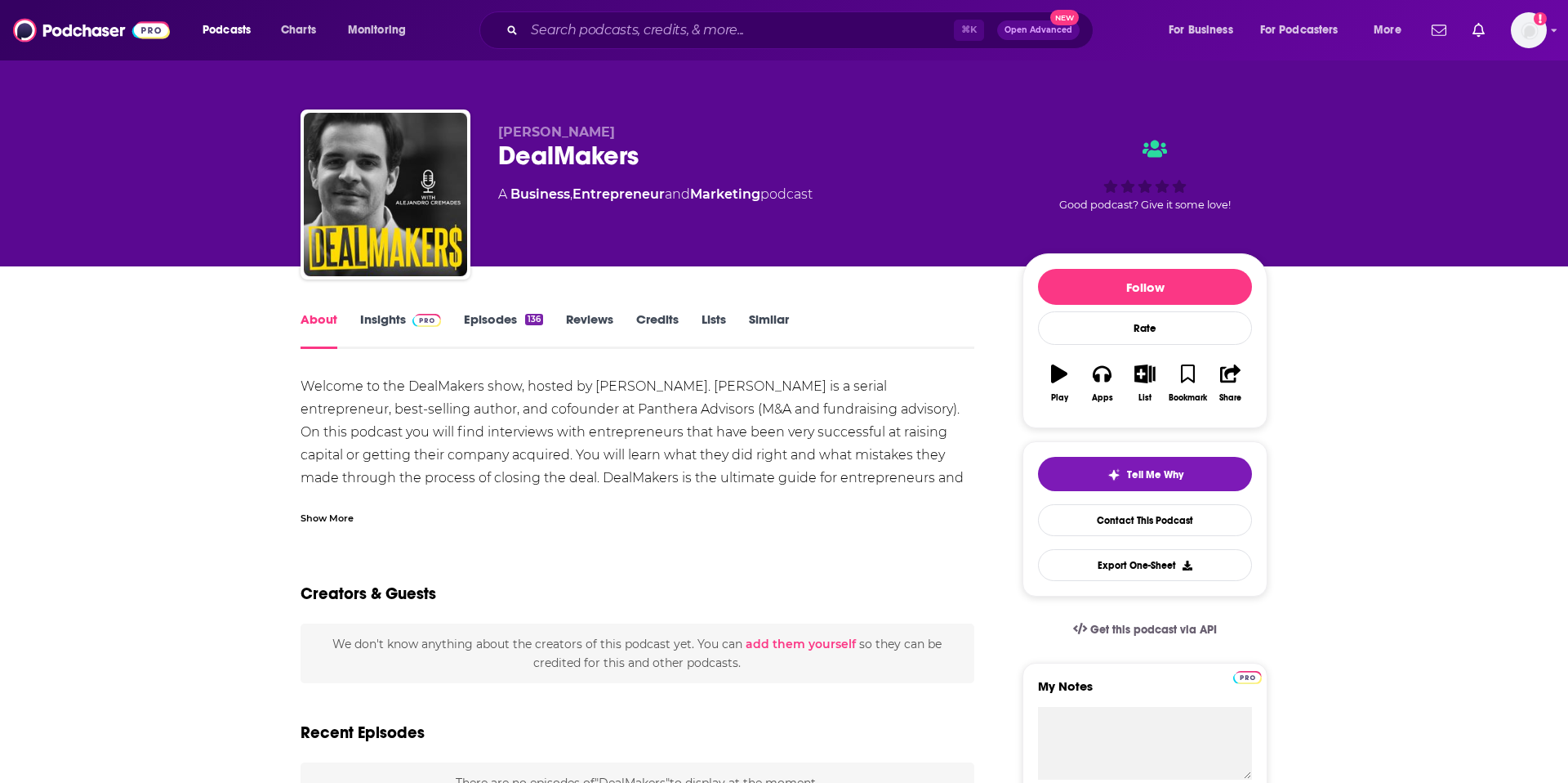
click at [395, 313] on link "Insights" at bounding box center [401, 330] width 81 height 37
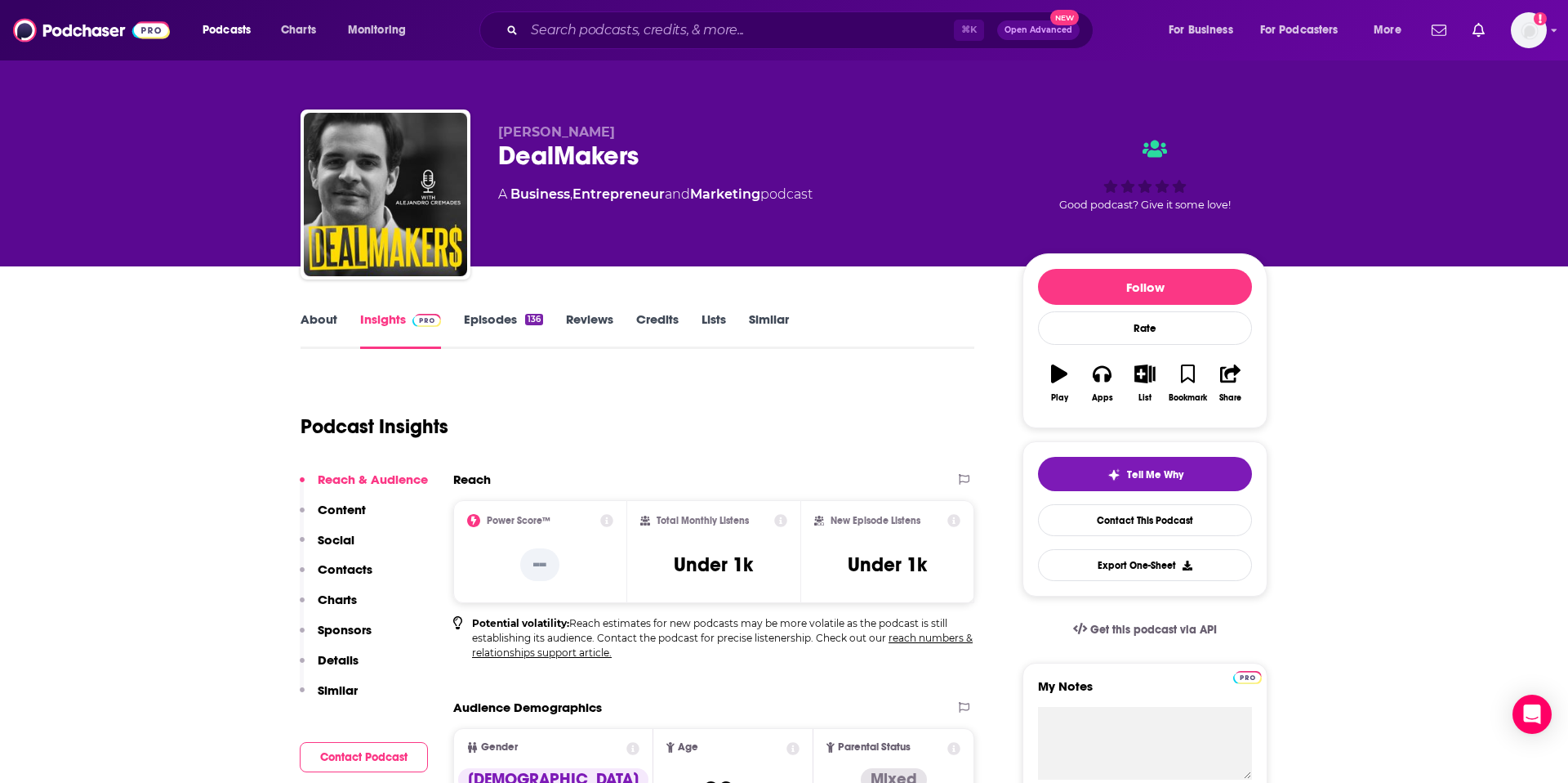
drag, startPoint x: 584, startPoint y: 131, endPoint x: 502, endPoint y: 131, distance: 82.0
click at [502, 131] on p "Alejandro Cremades" at bounding box center [747, 131] width 498 height 16
copy span "Alejandro Cremades"
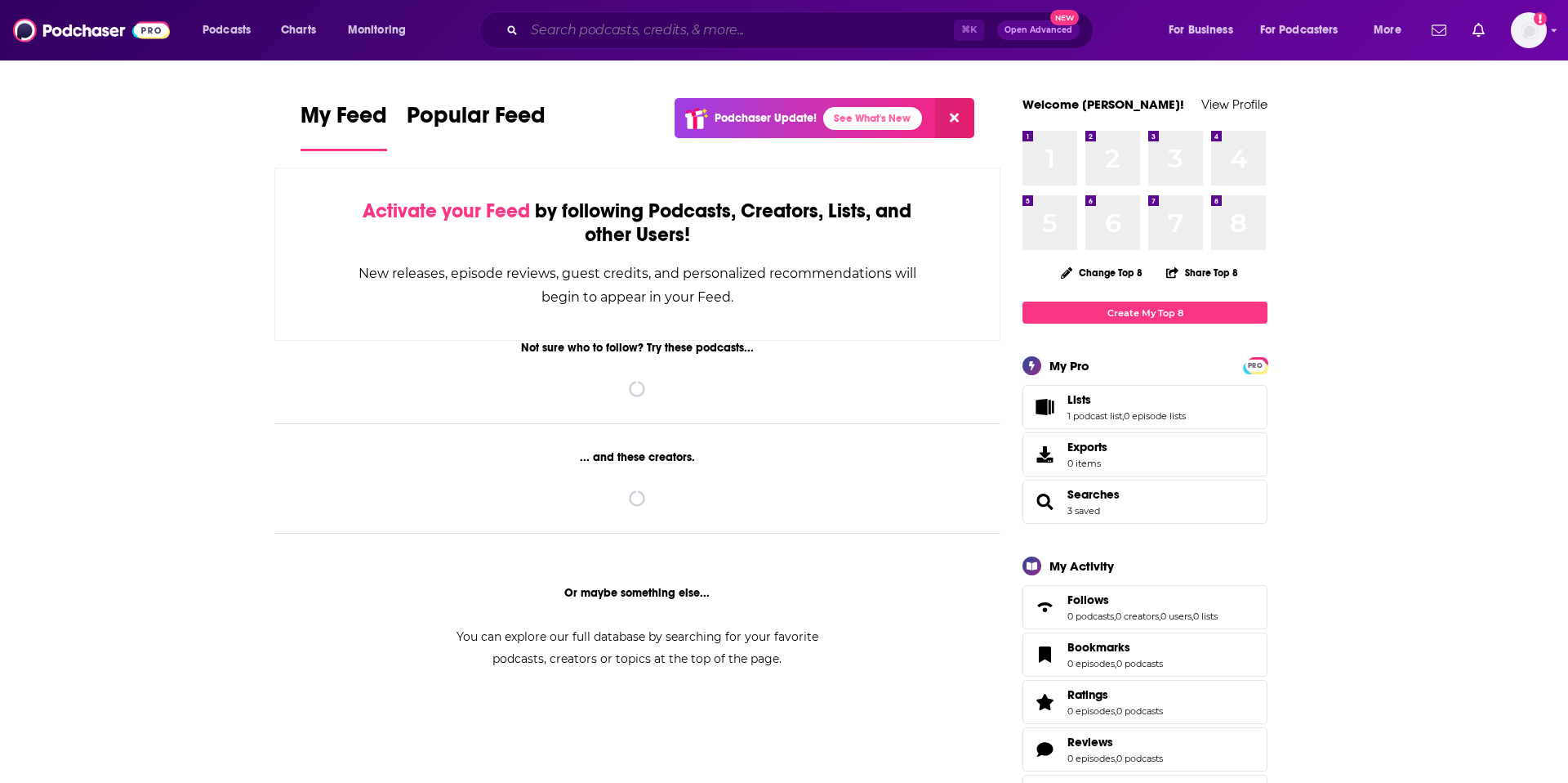
click at [883, 33] on input "Search podcasts, credits, & more..." at bounding box center [739, 31] width 430 height 26
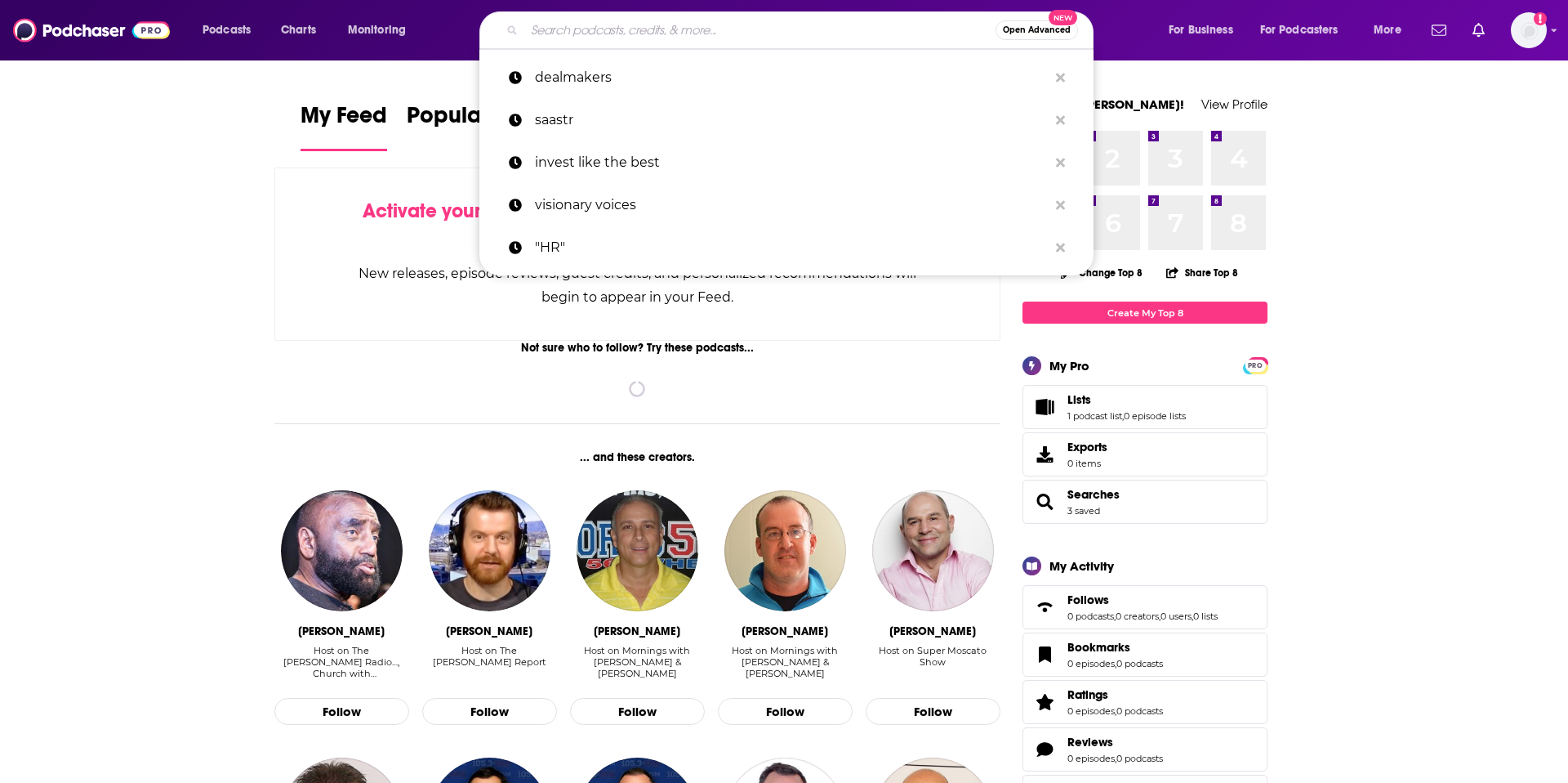
paste input "Startup Hustle"
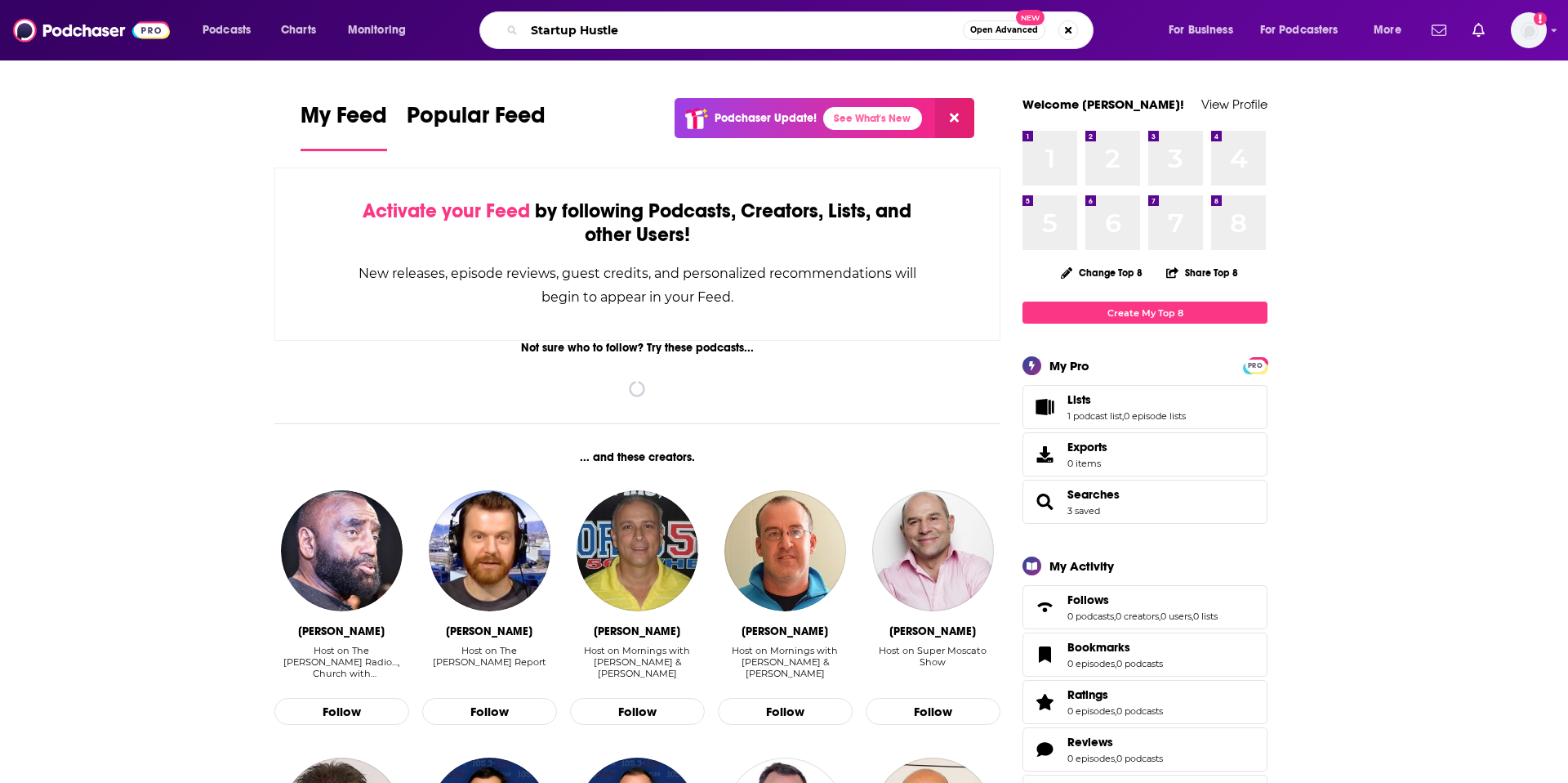
type input "Startup Hustle"
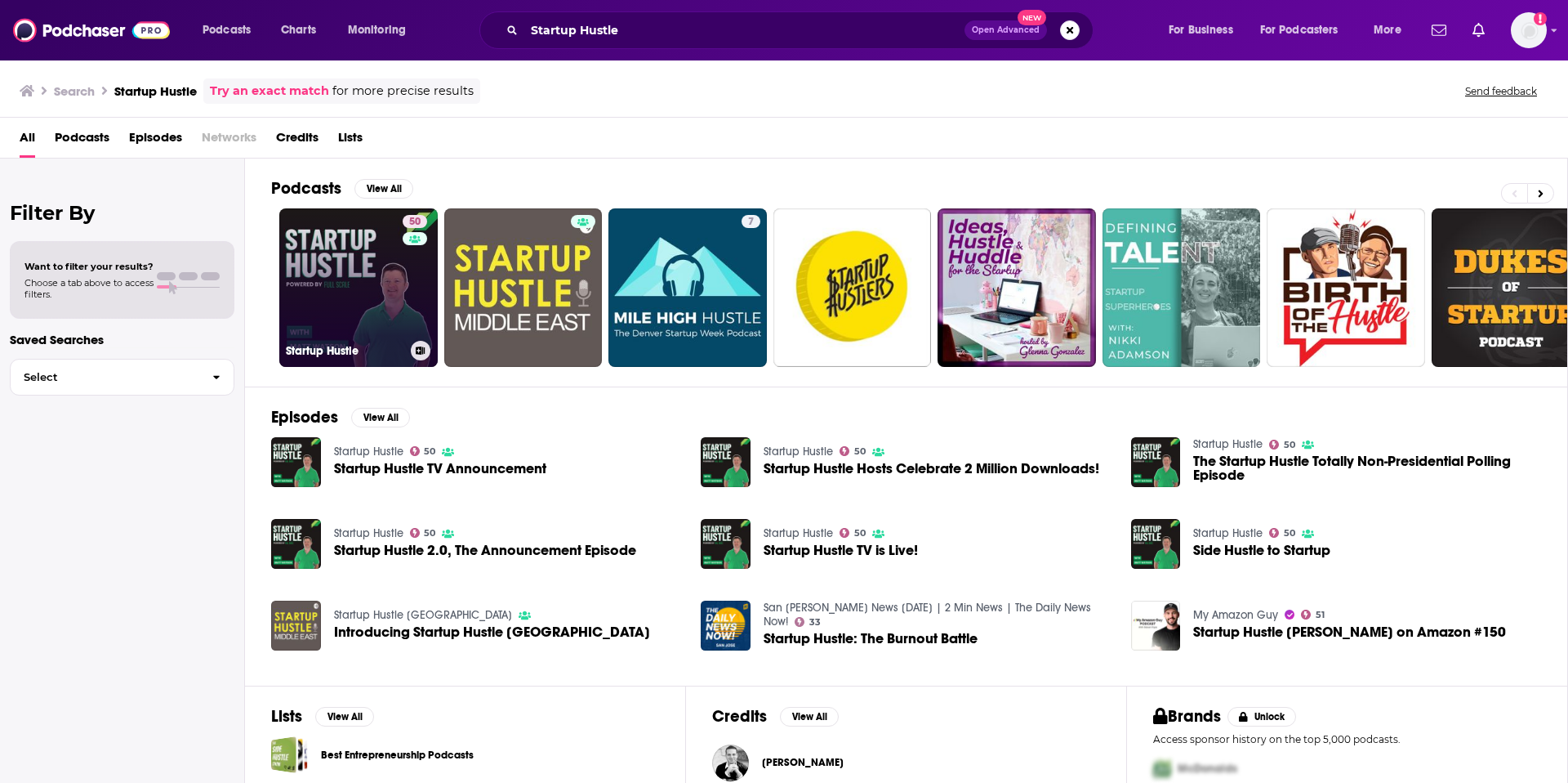
click at [386, 279] on link "50 Startup Hustle" at bounding box center [359, 288] width 159 height 159
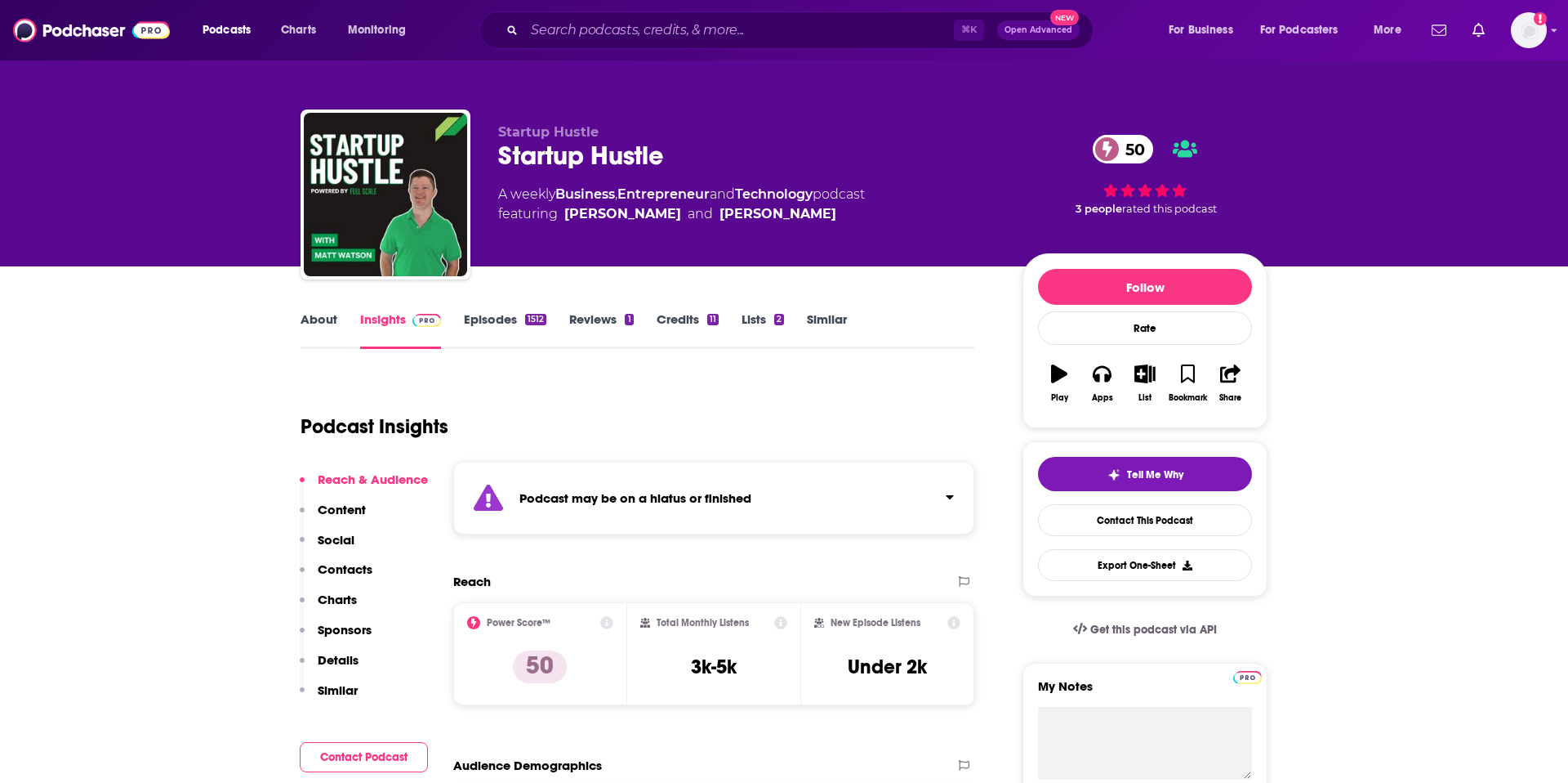
scroll to position [1, 0]
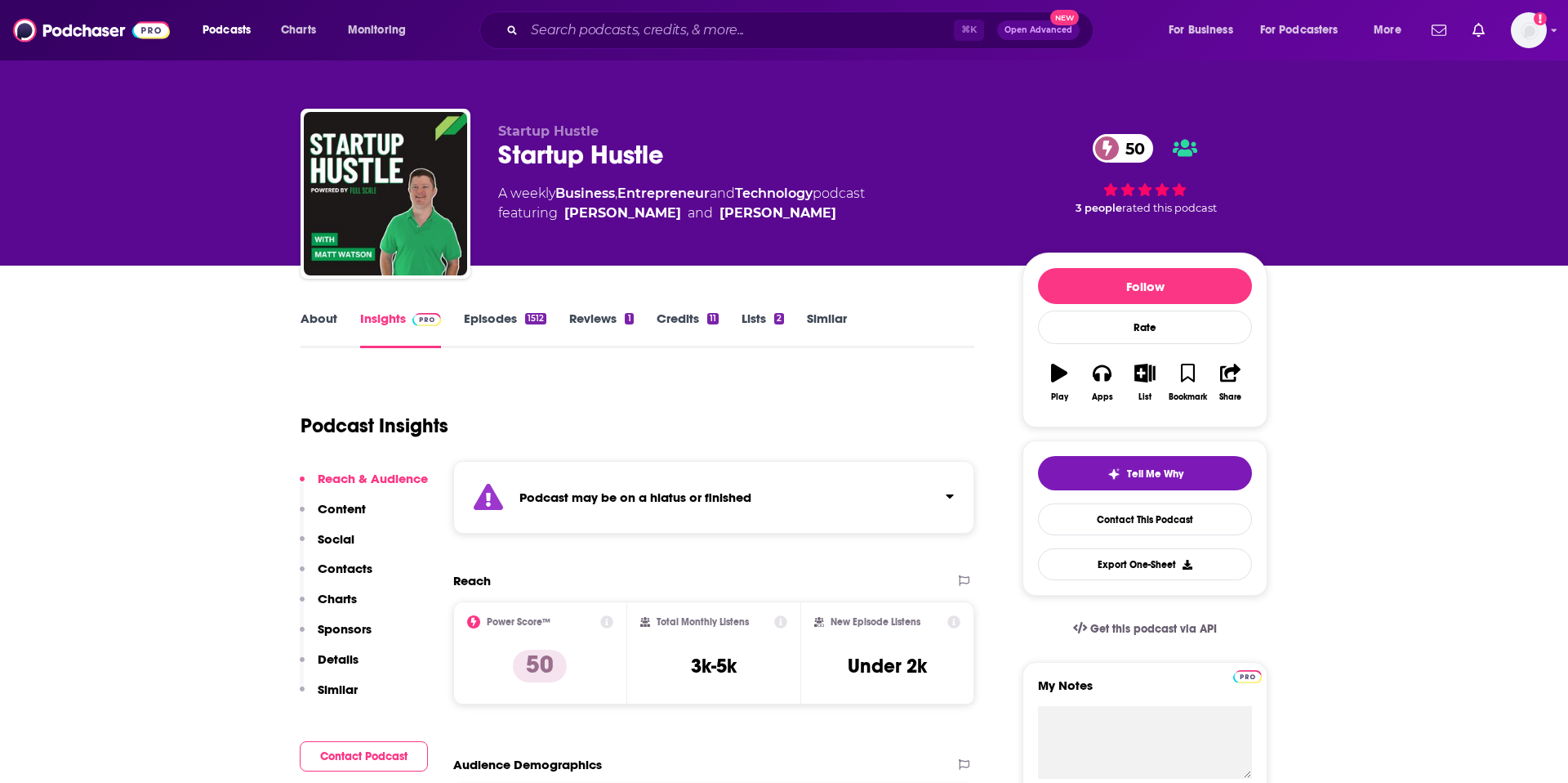
click at [503, 317] on link "Episodes 1512" at bounding box center [505, 329] width 83 height 37
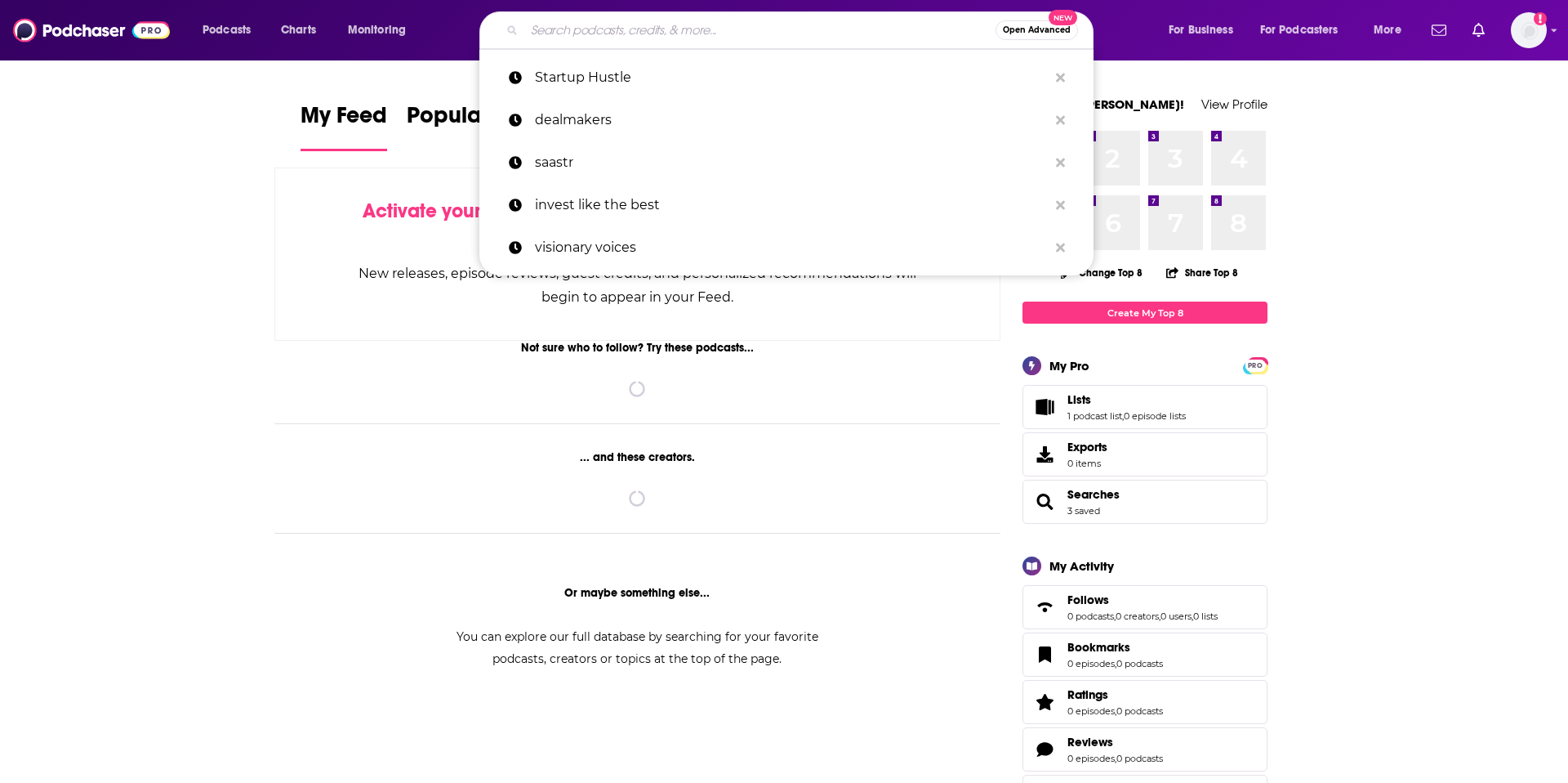
click at [832, 33] on input "Search podcasts, credits, & more..." at bounding box center [760, 31] width 471 height 26
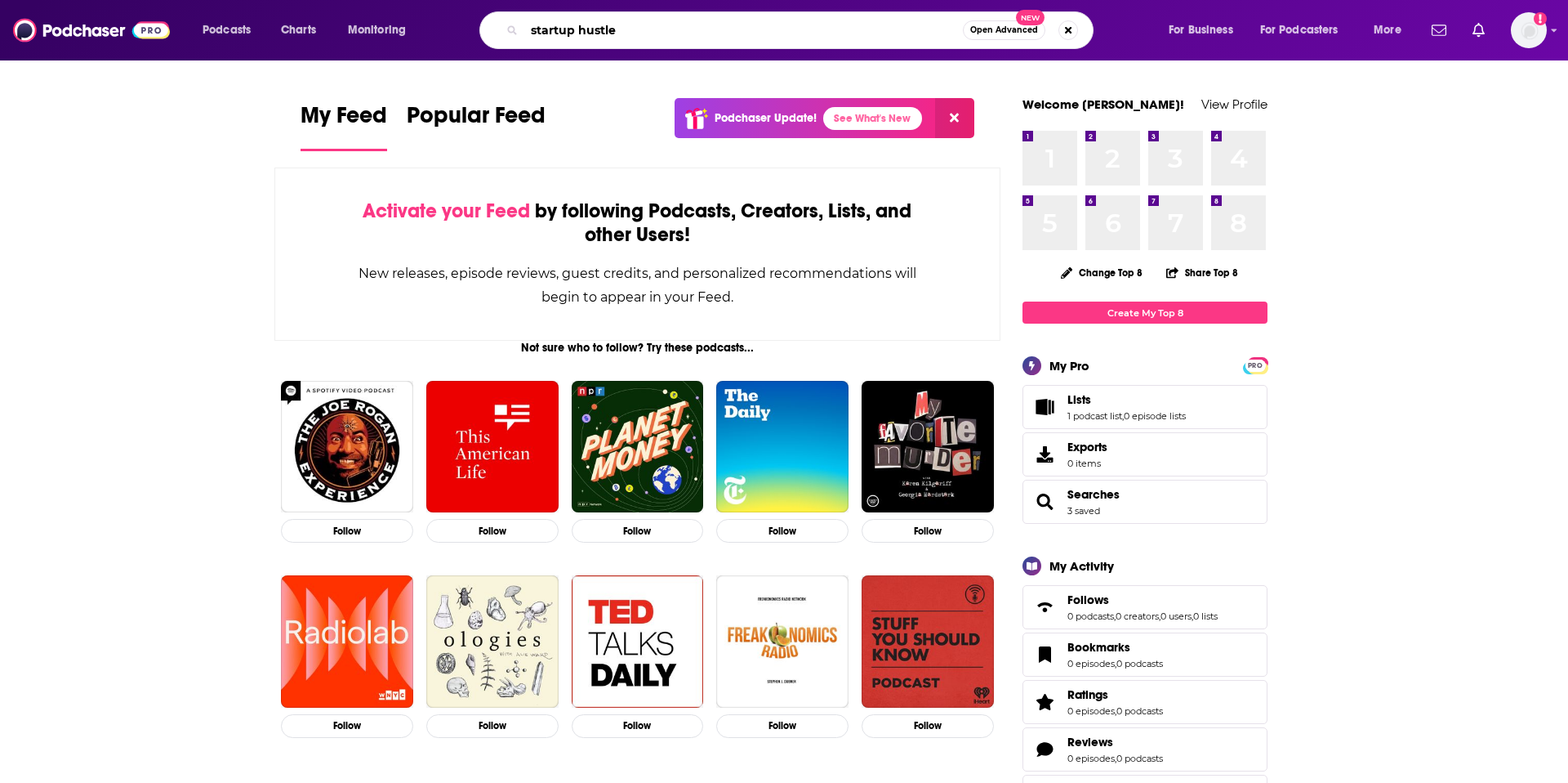
type input "startup hustle"
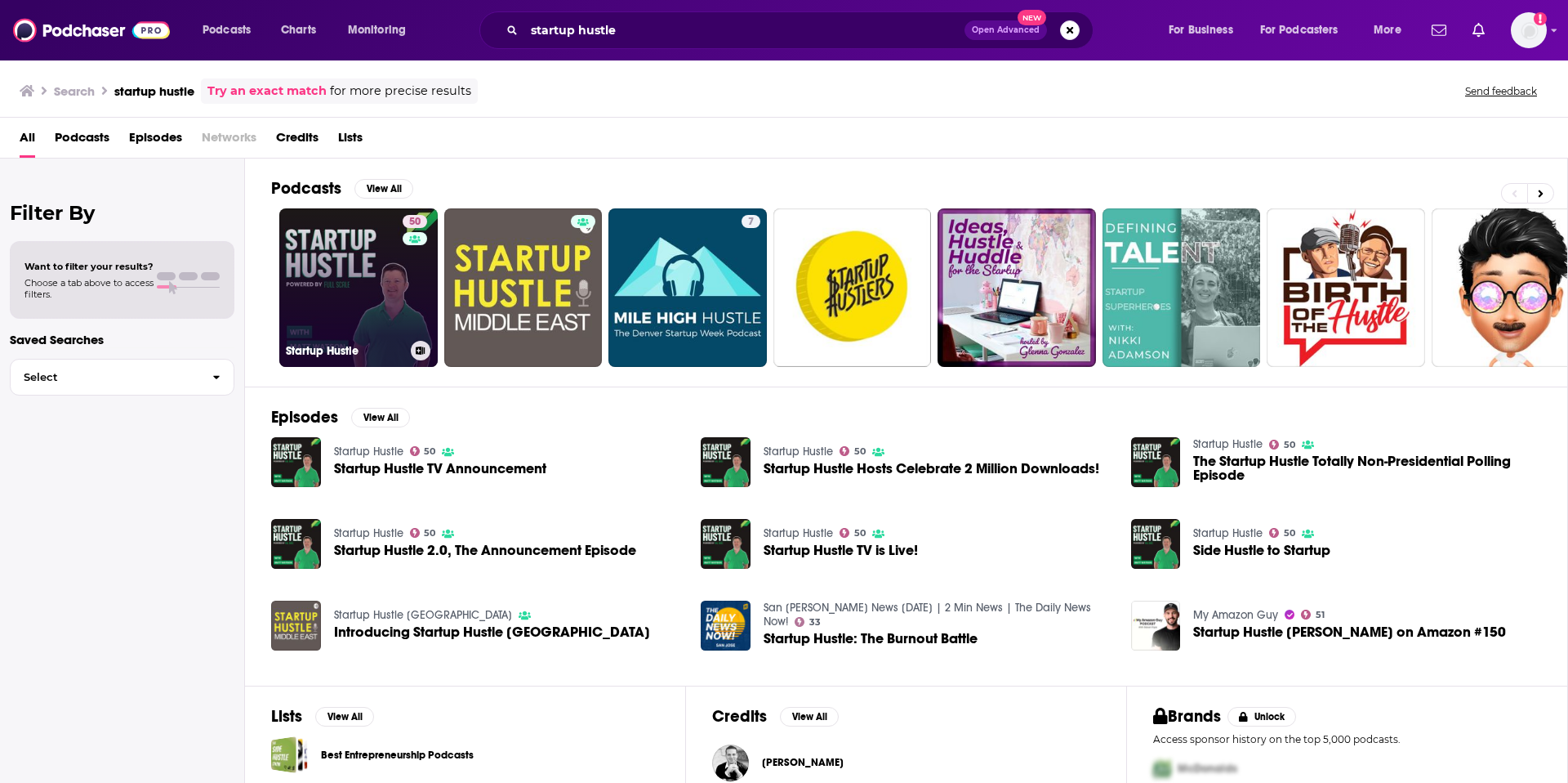
click at [375, 268] on link "50 Startup Hustle" at bounding box center [359, 288] width 159 height 159
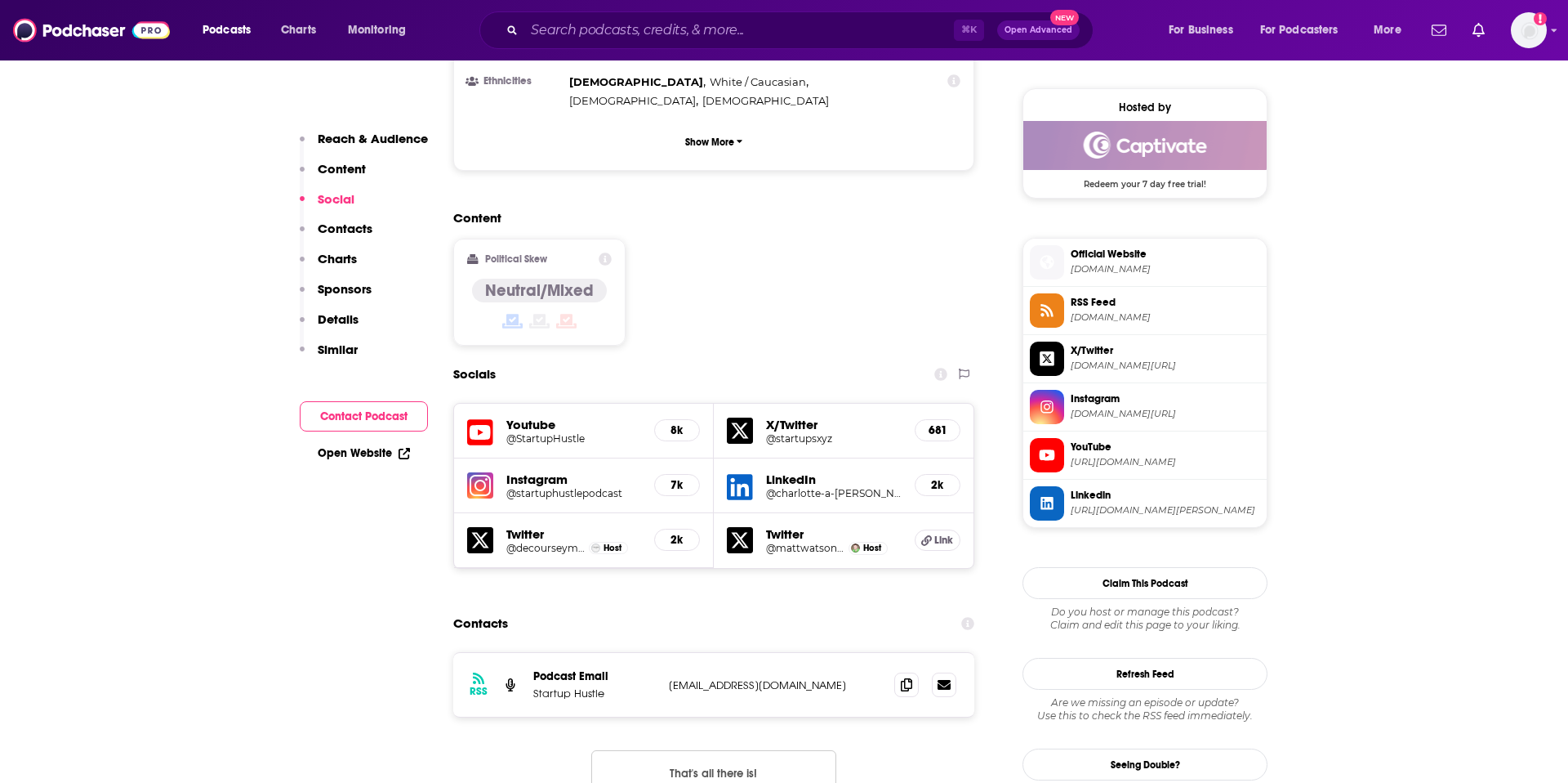
scroll to position [1302, 0]
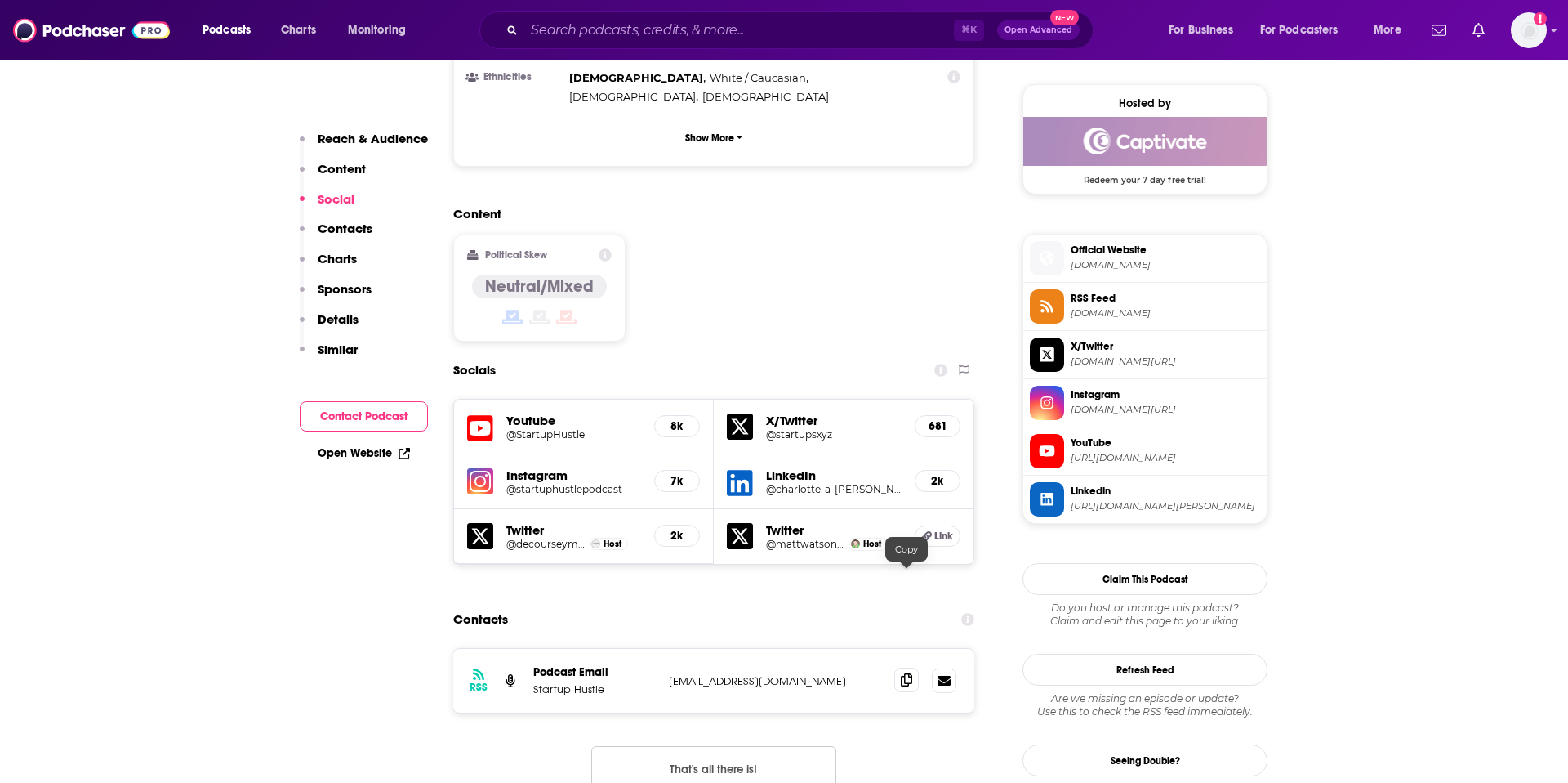
click at [902, 673] on icon at bounding box center [907, 680] width 12 height 13
